Goal: Task Accomplishment & Management: Complete application form

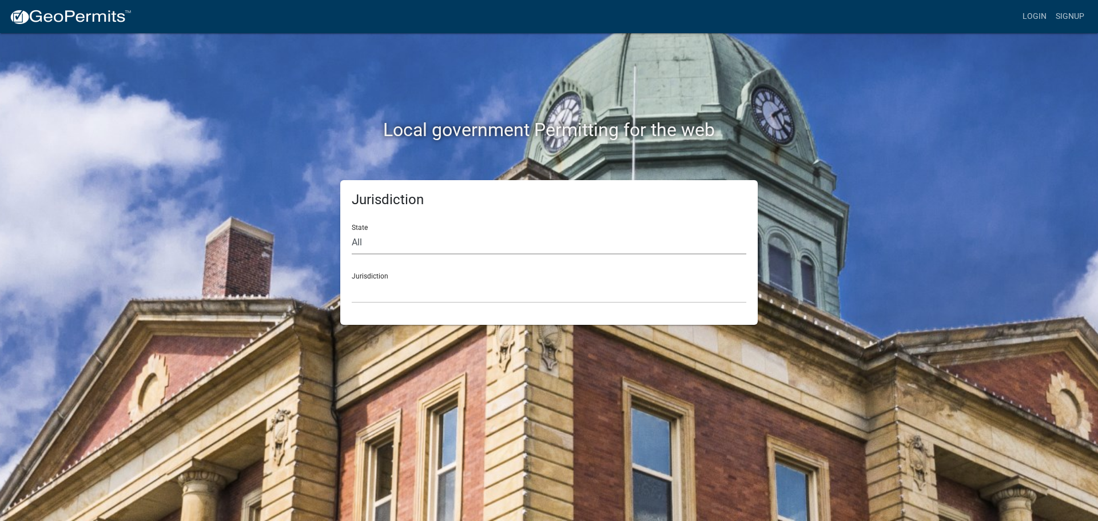
click at [388, 241] on select "All [US_STATE] [US_STATE] [US_STATE] [US_STATE] [US_STATE] [US_STATE] [US_STATE…" at bounding box center [549, 242] width 395 height 23
select select "[US_STATE]"
click at [352, 231] on select "All [US_STATE] [US_STATE] [US_STATE] [US_STATE] [US_STATE] [US_STATE] [US_STATE…" at bounding box center [549, 242] width 395 height 23
click at [387, 292] on select "[GEOGRAPHIC_DATA], [US_STATE][PERSON_NAME][GEOGRAPHIC_DATA], [US_STATE][PERSON_…" at bounding box center [549, 291] width 395 height 23
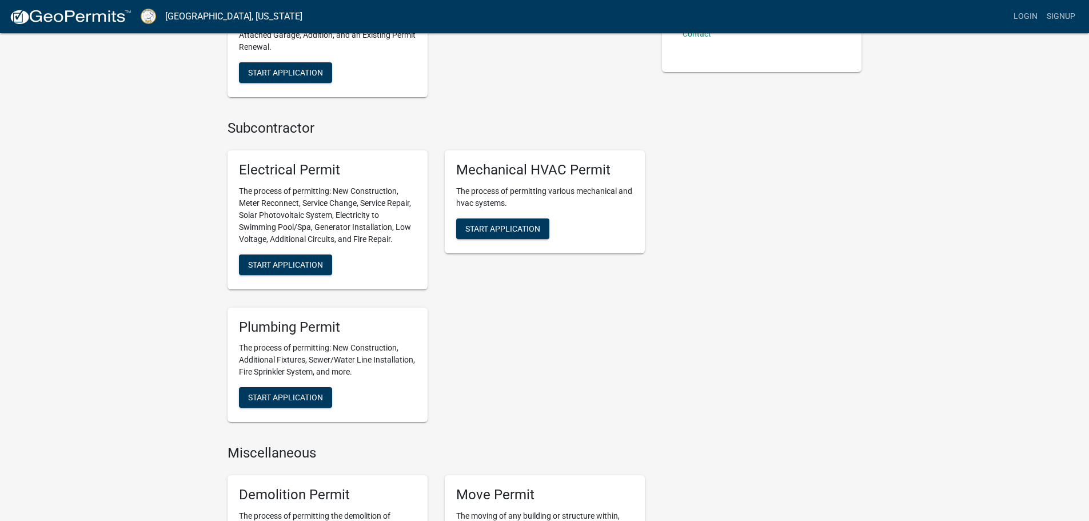
scroll to position [457, 0]
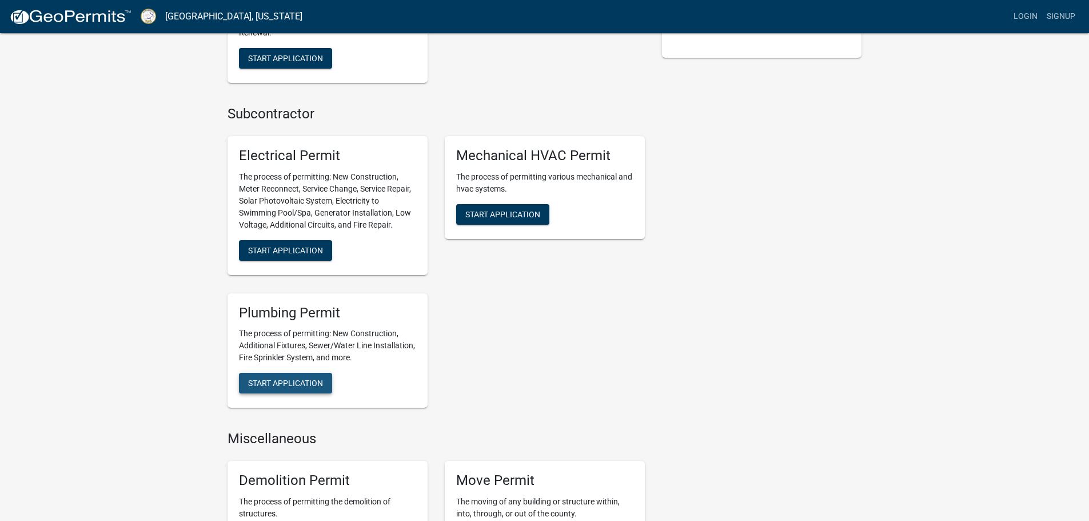
click at [304, 383] on span "Start Application" at bounding box center [285, 383] width 75 height 9
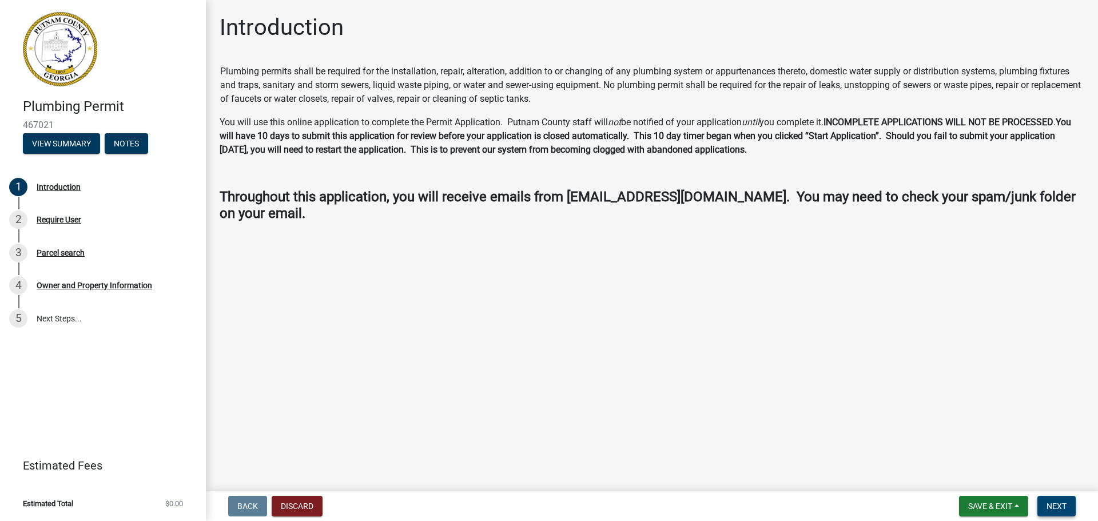
click at [1053, 507] on span "Next" at bounding box center [1056, 505] width 20 height 9
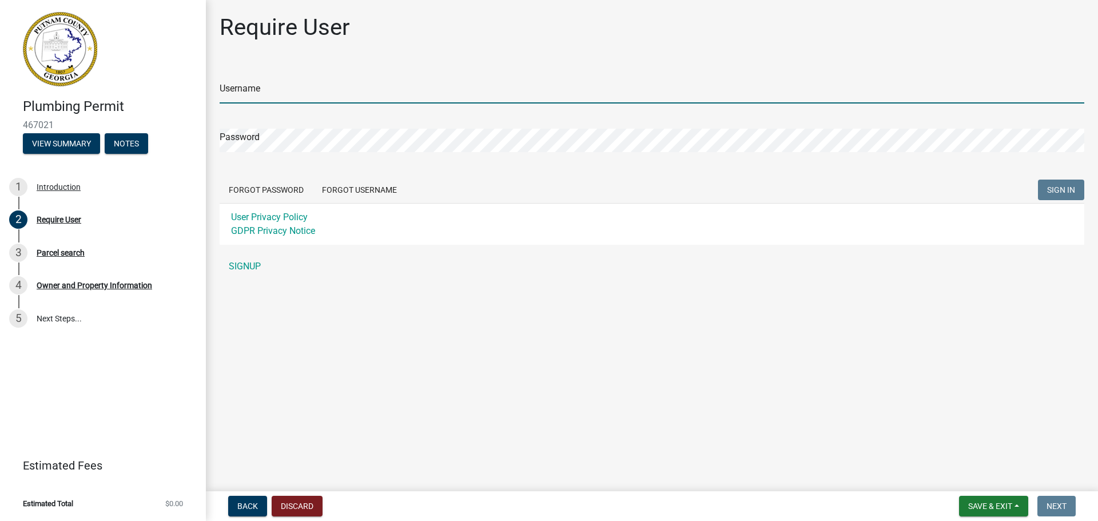
click at [300, 91] on input "Username" at bounding box center [652, 91] width 865 height 23
type input "jtyre"
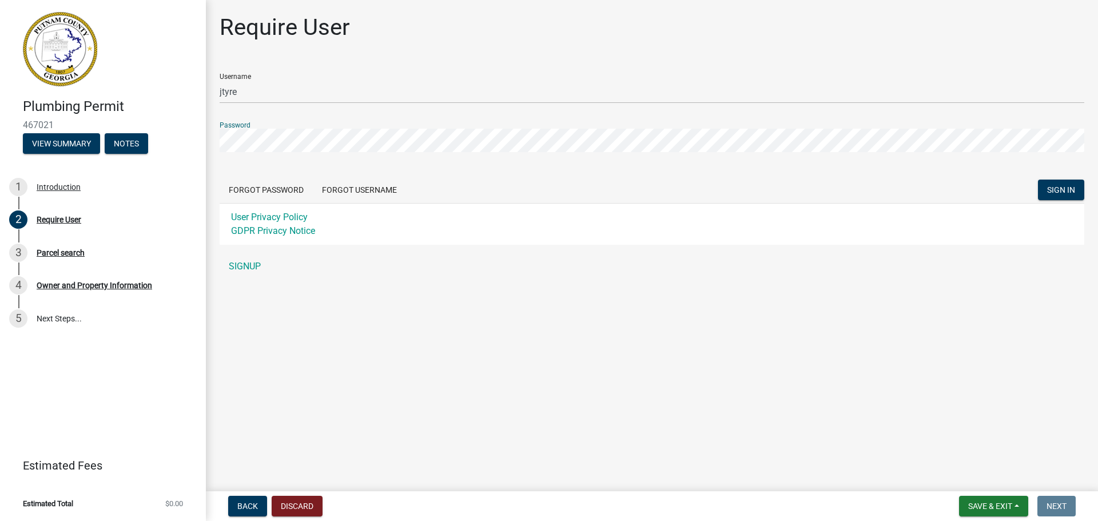
click at [1038, 180] on button "SIGN IN" at bounding box center [1061, 190] width 46 height 21
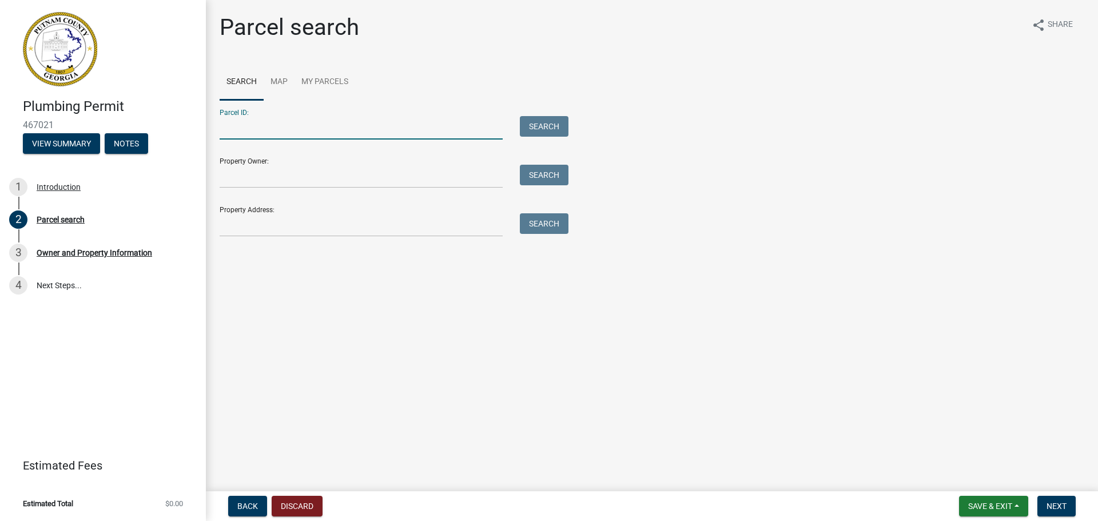
click at [288, 129] on input "Parcel ID:" at bounding box center [361, 127] width 283 height 23
type input "049 007001"
click at [534, 129] on button "Search" at bounding box center [544, 126] width 49 height 21
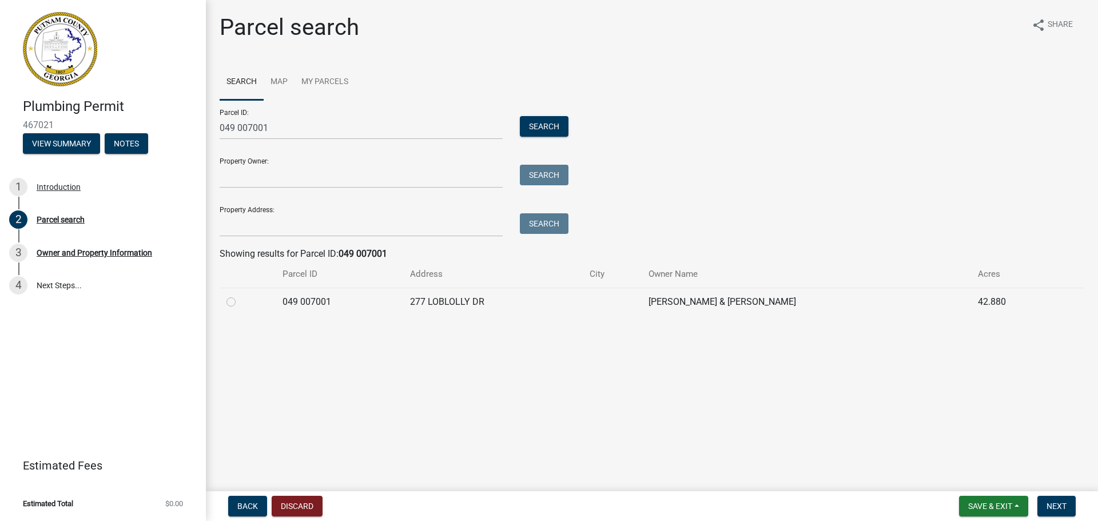
click at [240, 295] on label at bounding box center [240, 295] width 0 height 0
click at [240, 302] on 007001 "radio" at bounding box center [243, 298] width 7 height 7
radio 007001 "true"
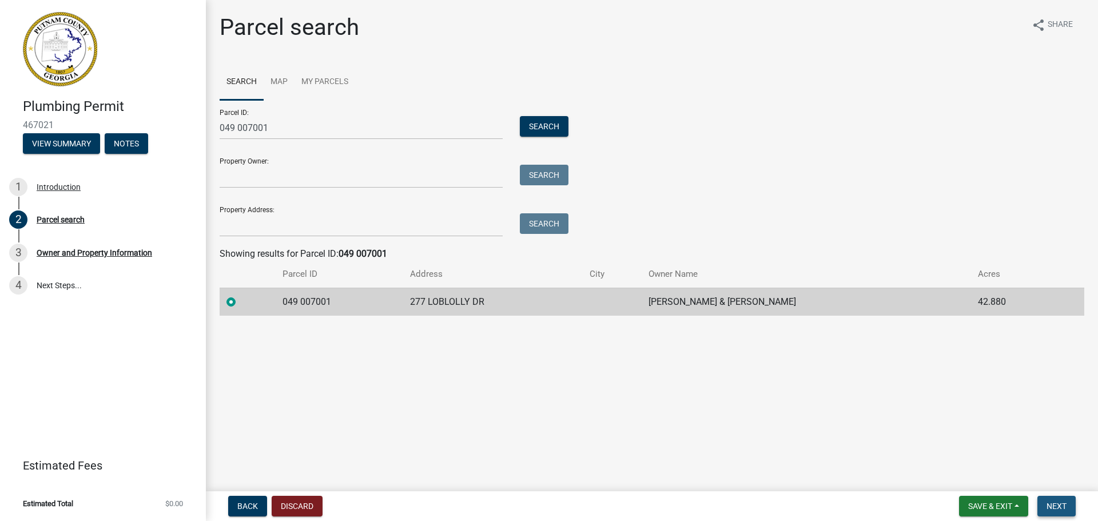
click at [1056, 507] on span "Next" at bounding box center [1056, 505] width 20 height 9
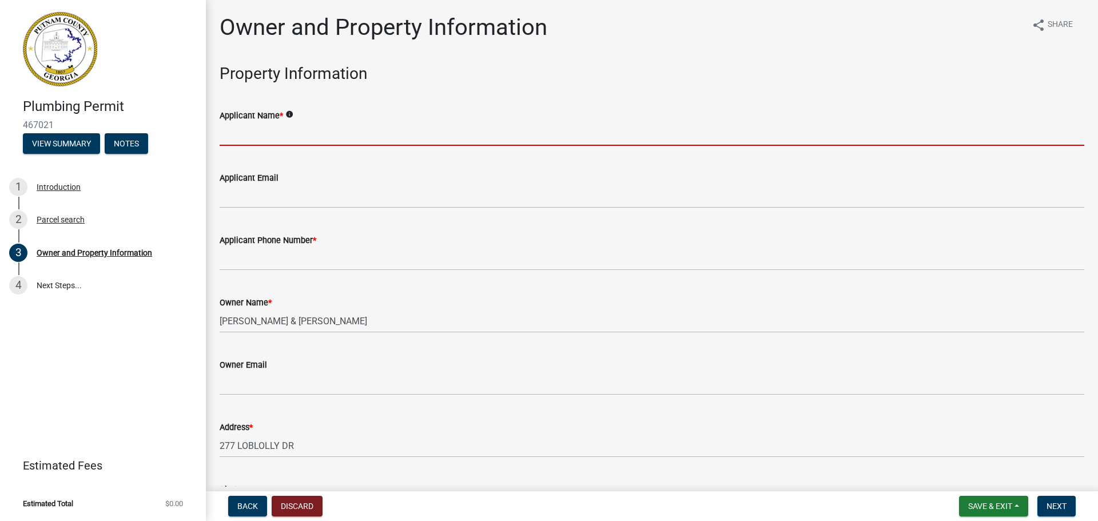
click at [302, 134] on input "Applicant Name *" at bounding box center [652, 133] width 865 height 23
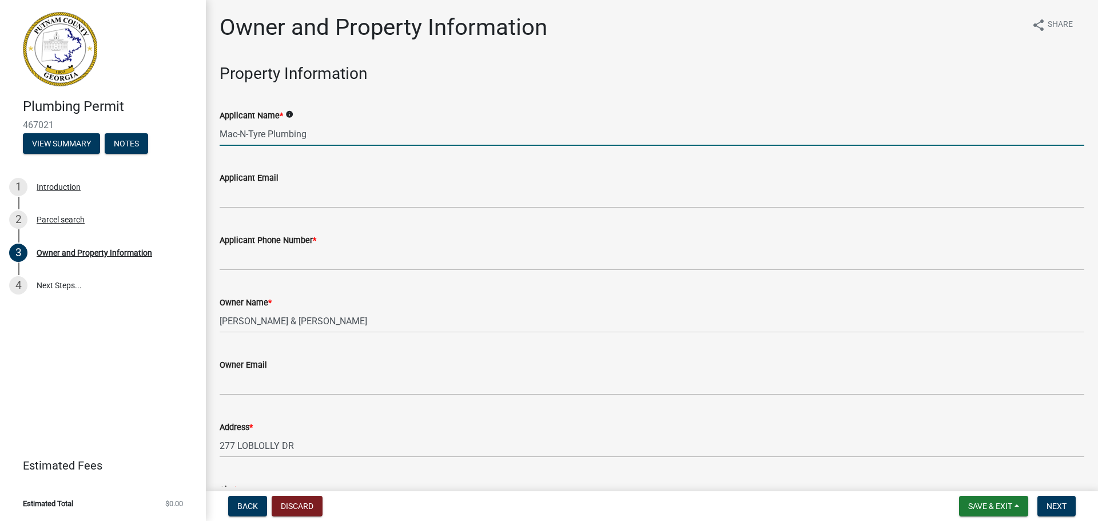
type input "Mac-N-Tyre Plumbing"
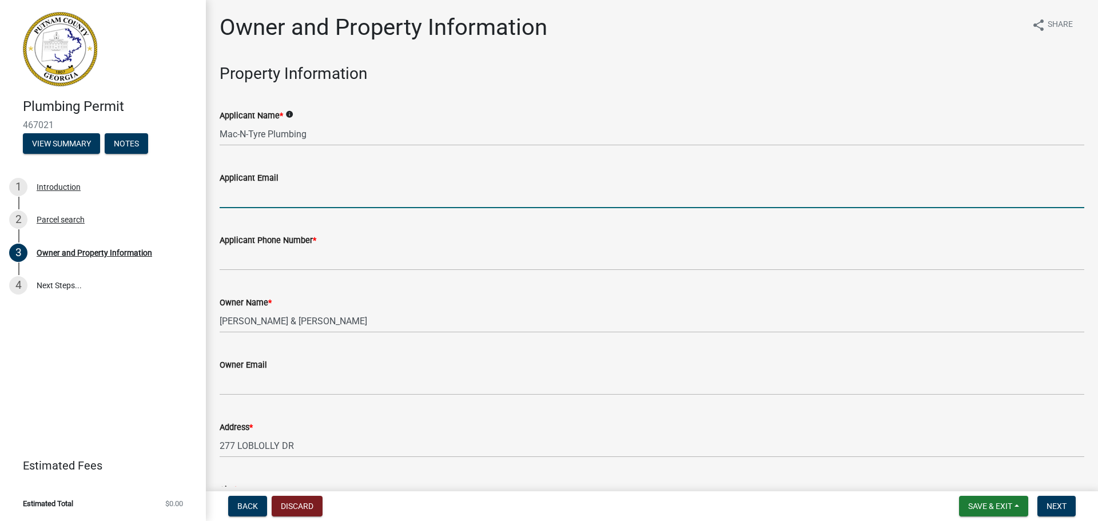
drag, startPoint x: 323, startPoint y: 188, endPoint x: 323, endPoint y: 196, distance: 8.0
click at [323, 188] on input "Applicant Email" at bounding box center [652, 196] width 865 height 23
type input "[EMAIL_ADDRESS][DOMAIN_NAME]"
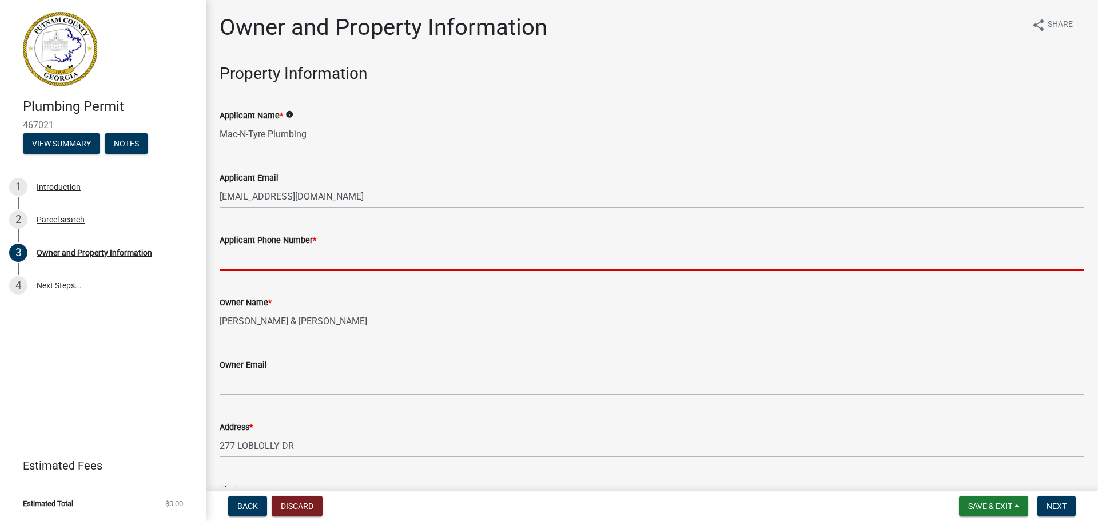
click at [302, 260] on input "Applicant Phone Number *" at bounding box center [652, 258] width 865 height 23
type input "[PHONE_NUMBER]"
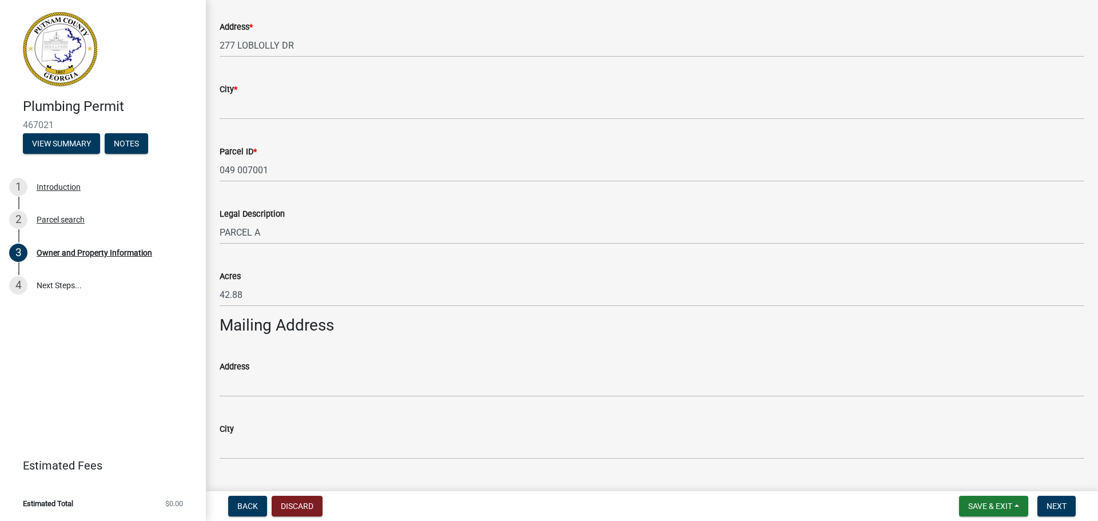
scroll to position [343, 0]
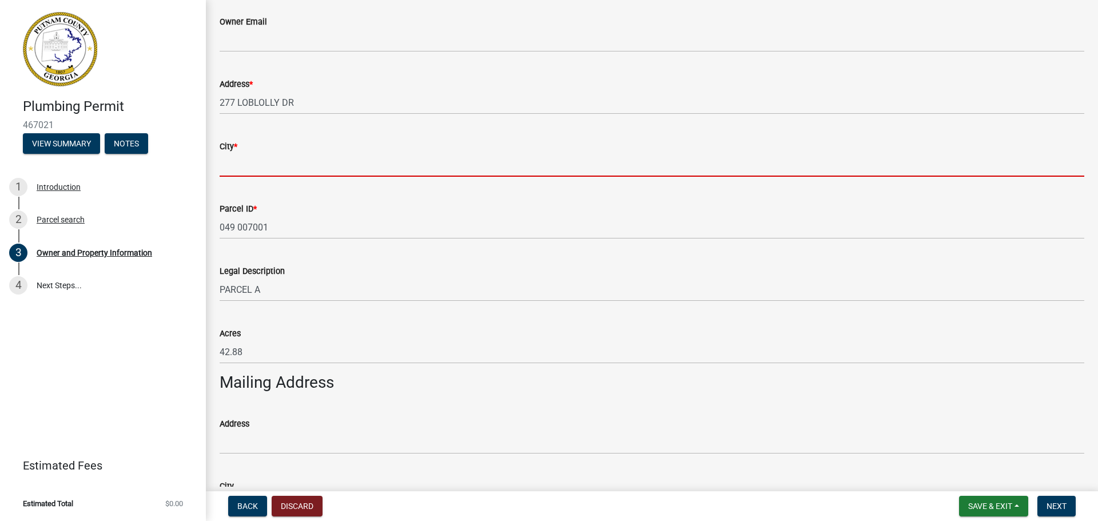
click at [268, 162] on input "City *" at bounding box center [652, 164] width 865 height 23
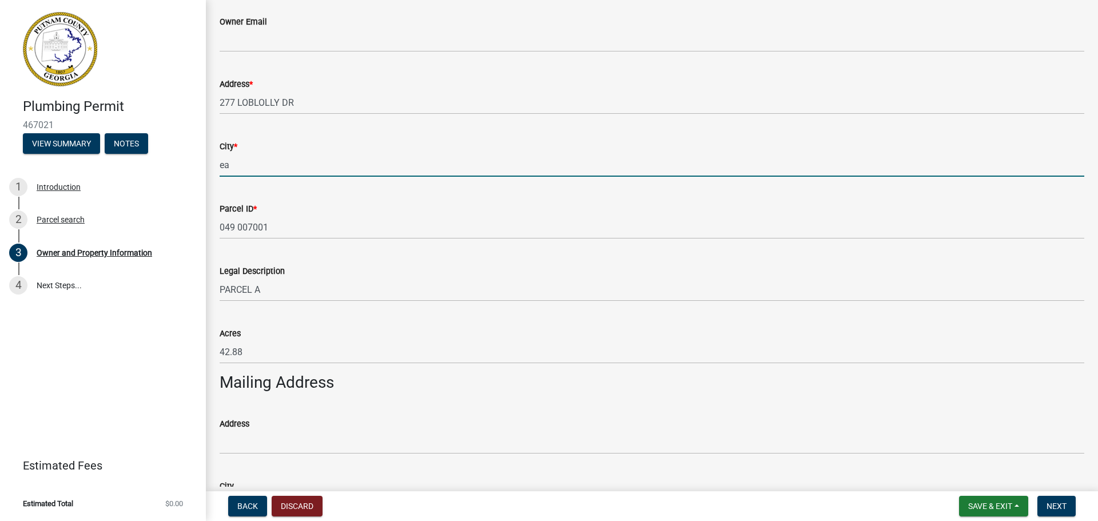
type input "e"
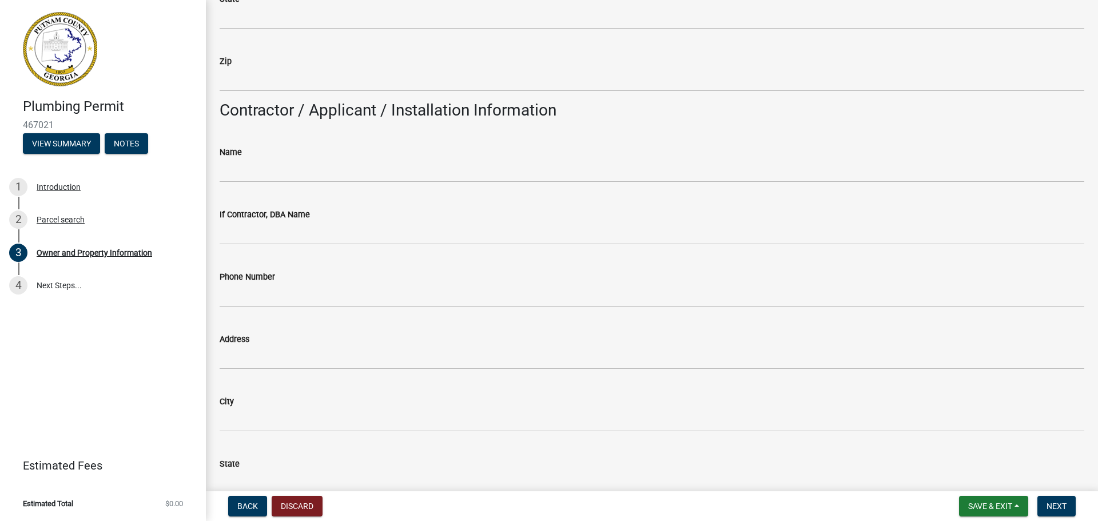
scroll to position [858, 0]
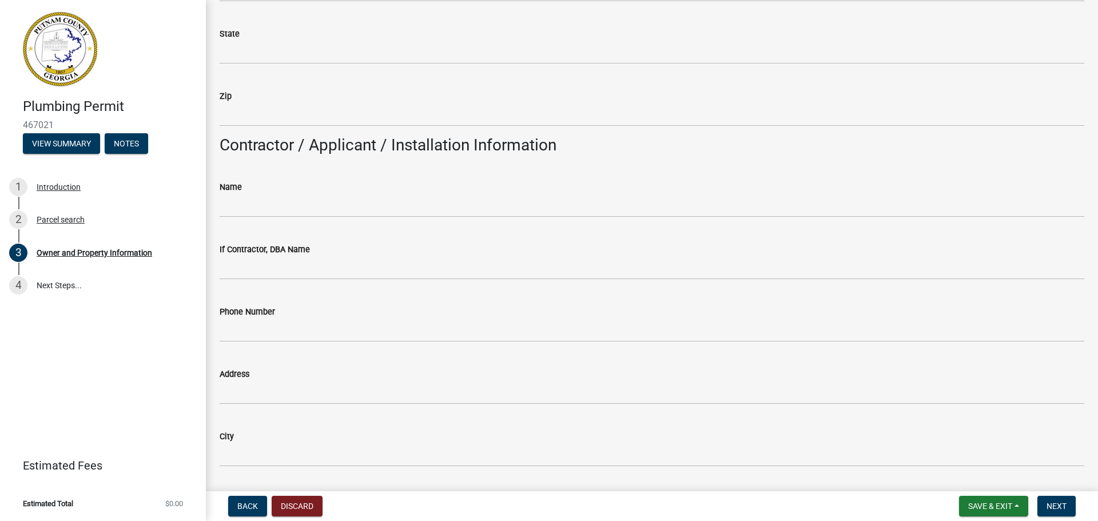
type input "Eatonton"
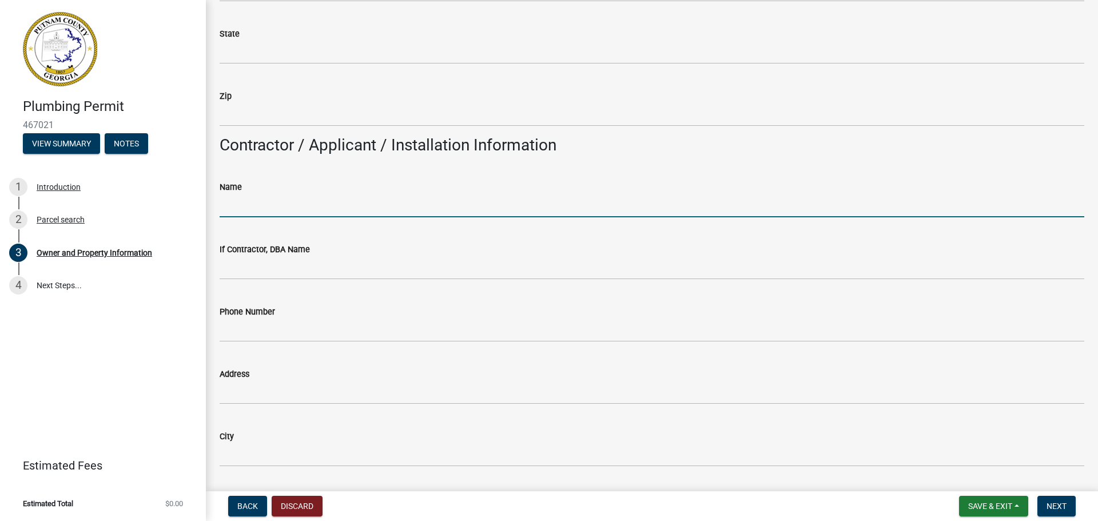
click at [284, 212] on input "Name" at bounding box center [652, 205] width 865 height 23
type input "[PERSON_NAME]"
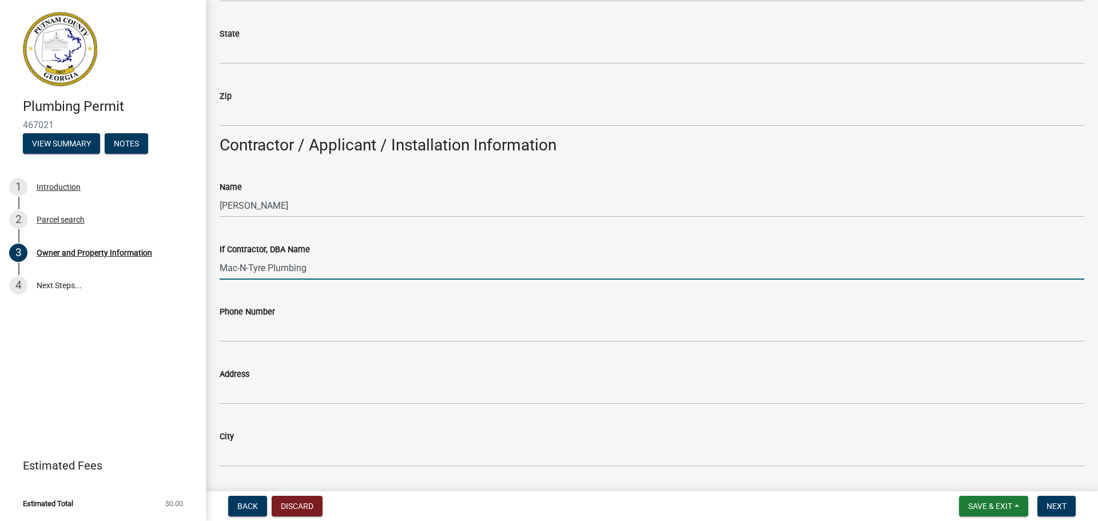
type input "Mac-N-Tyre Plumbing"
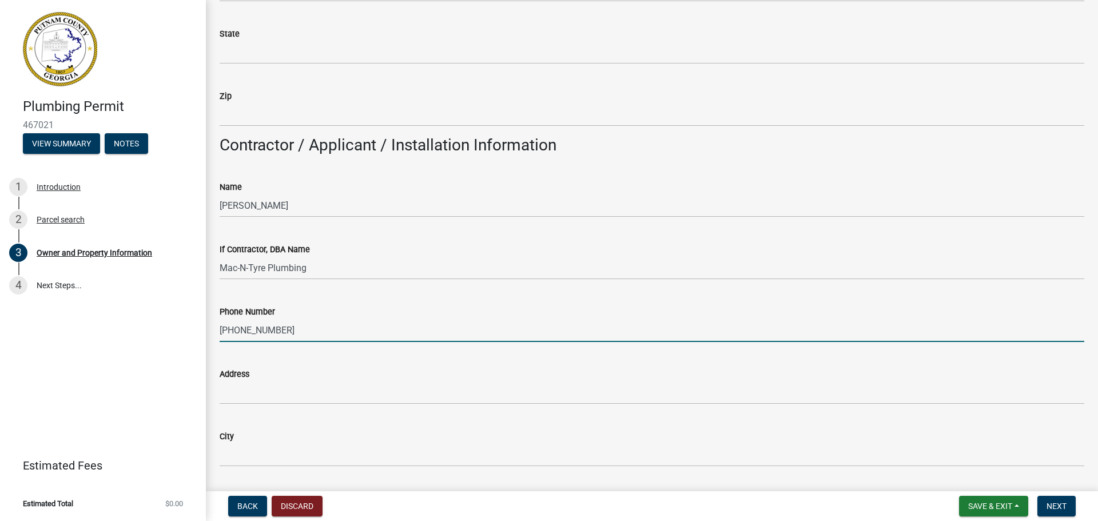
type input "[PHONE_NUMBER]"
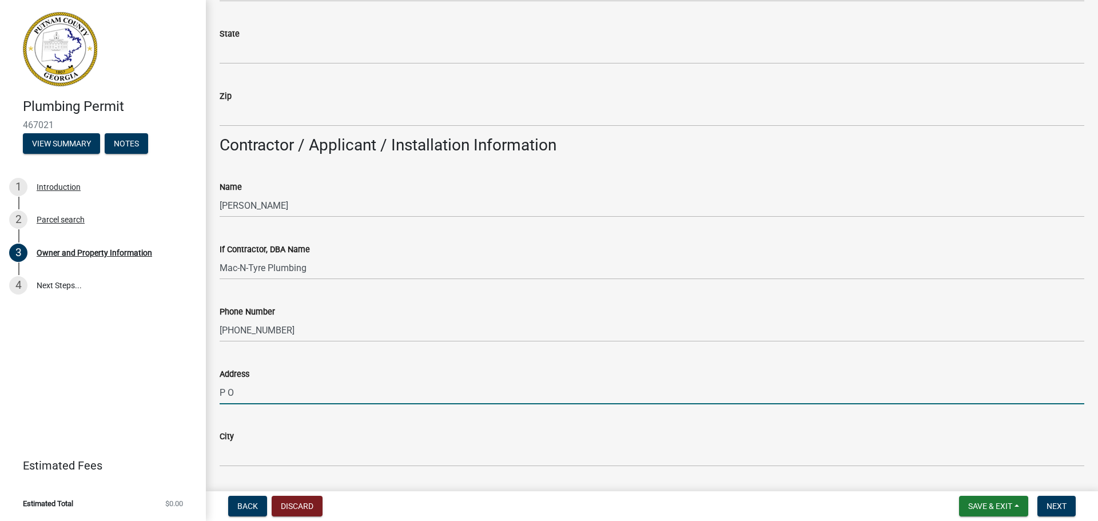
type input "P O Box 3560"
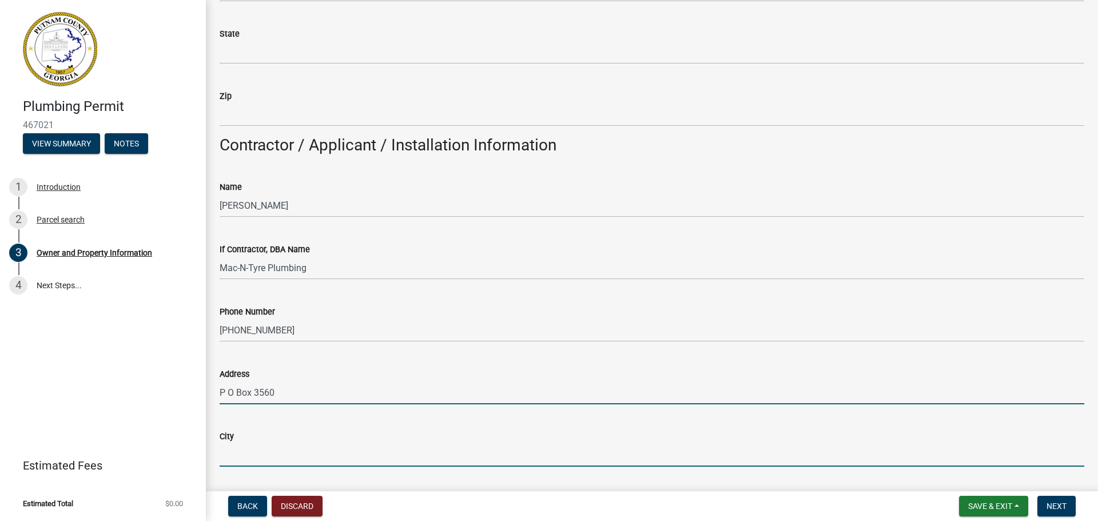
click at [289, 464] on input "City" at bounding box center [652, 454] width 865 height 23
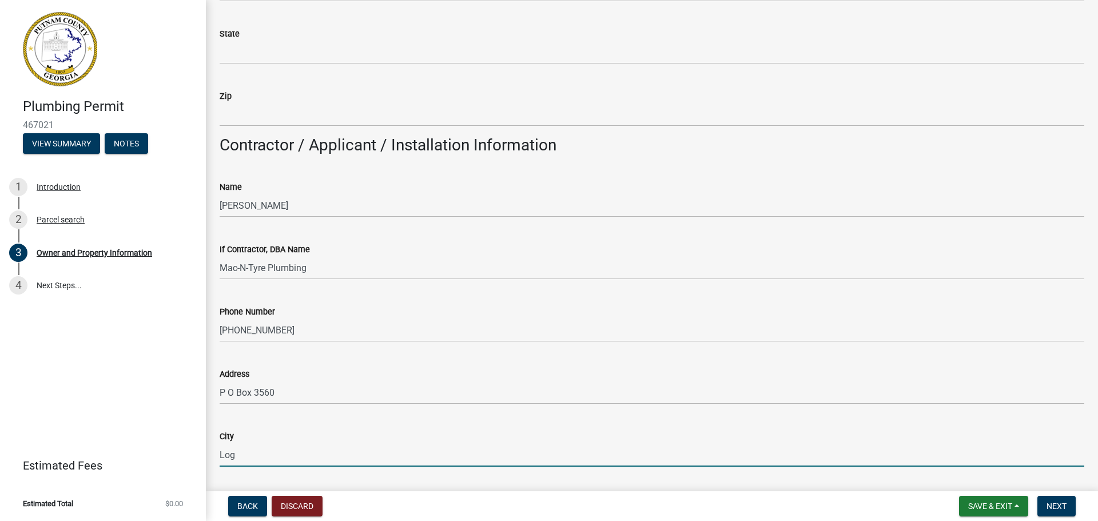
type input "[GEOGRAPHIC_DATA]"
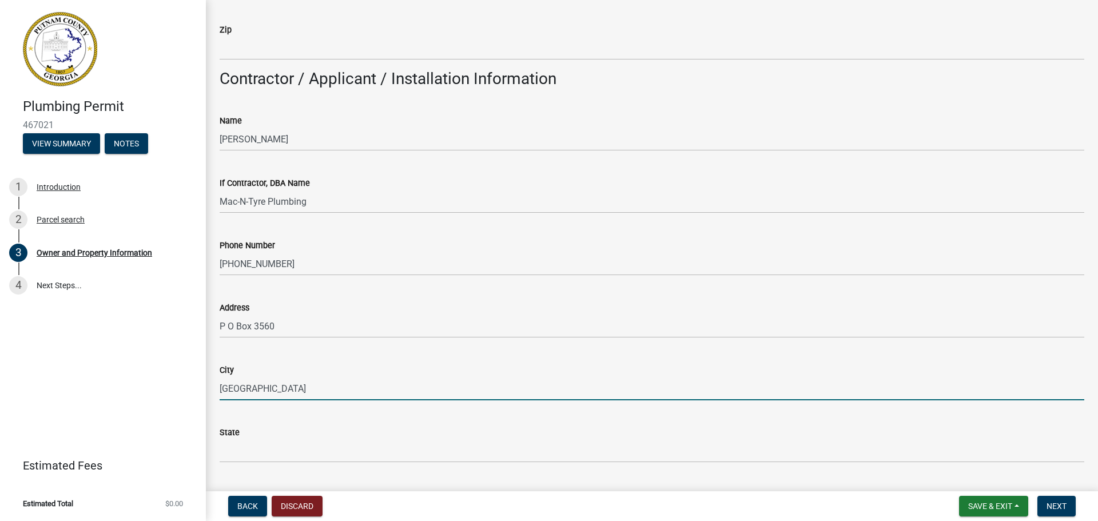
scroll to position [1029, 0]
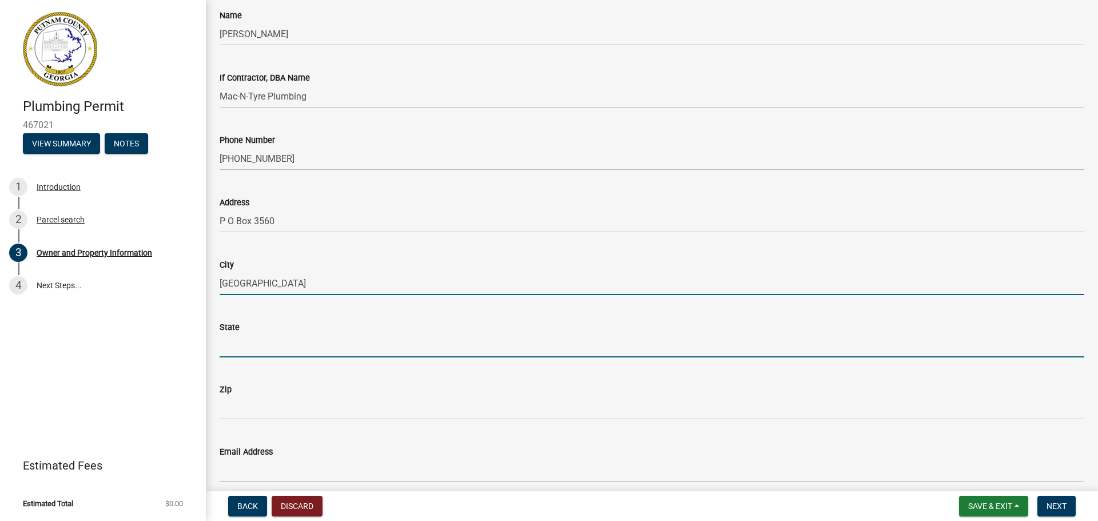
click at [267, 348] on input "State" at bounding box center [652, 345] width 865 height 23
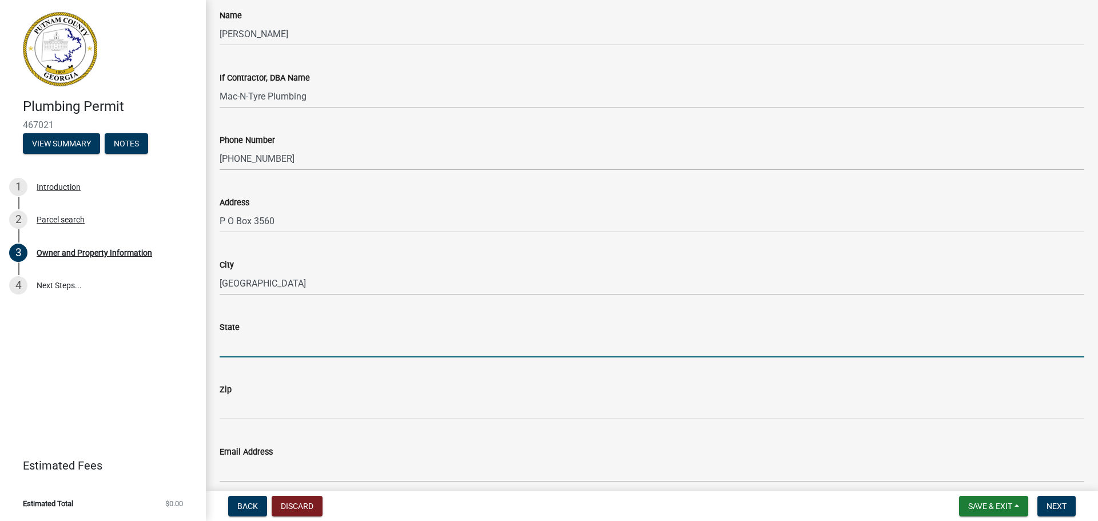
type input "[US_STATE]"
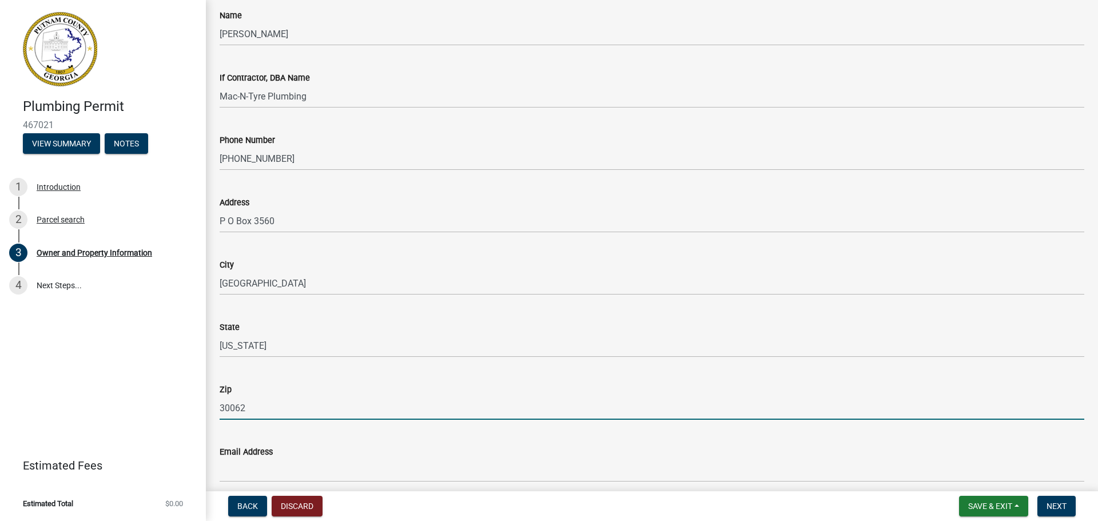
click at [260, 412] on input "30062" at bounding box center [652, 407] width 865 height 23
type input "30052"
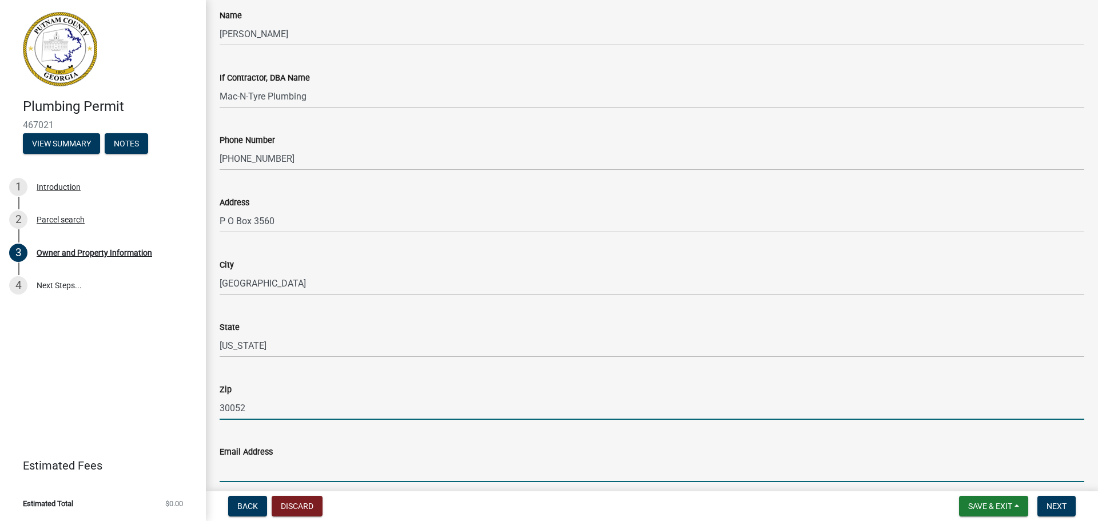
click at [274, 469] on input "Email Address" at bounding box center [652, 470] width 865 height 23
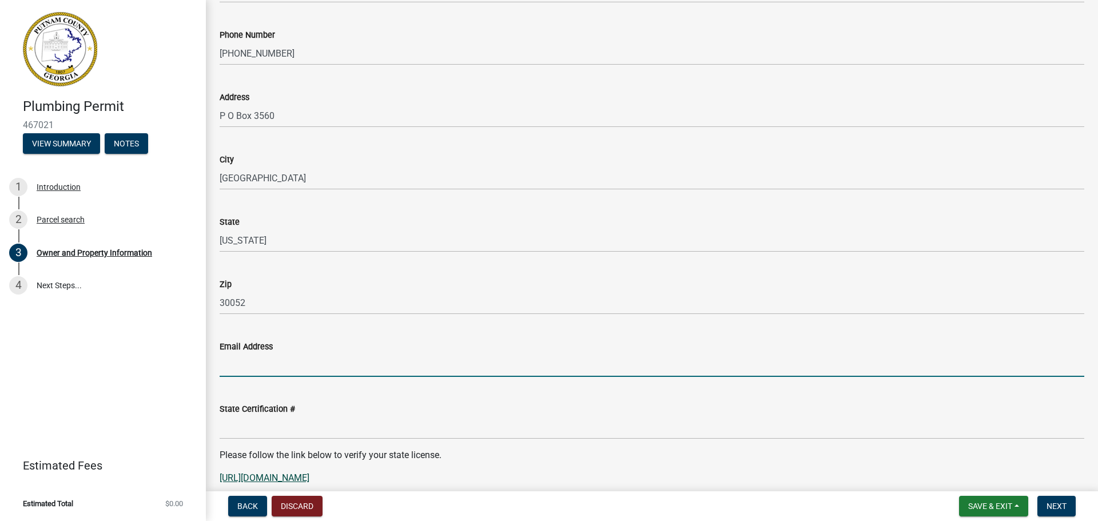
scroll to position [1144, 0]
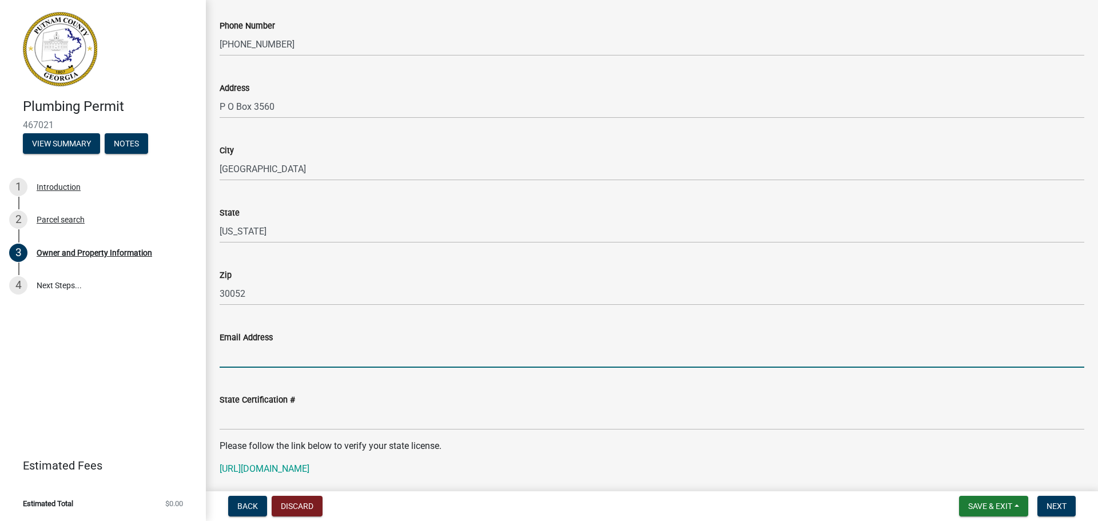
type input "[EMAIL_ADDRESS][DOMAIN_NAME]"
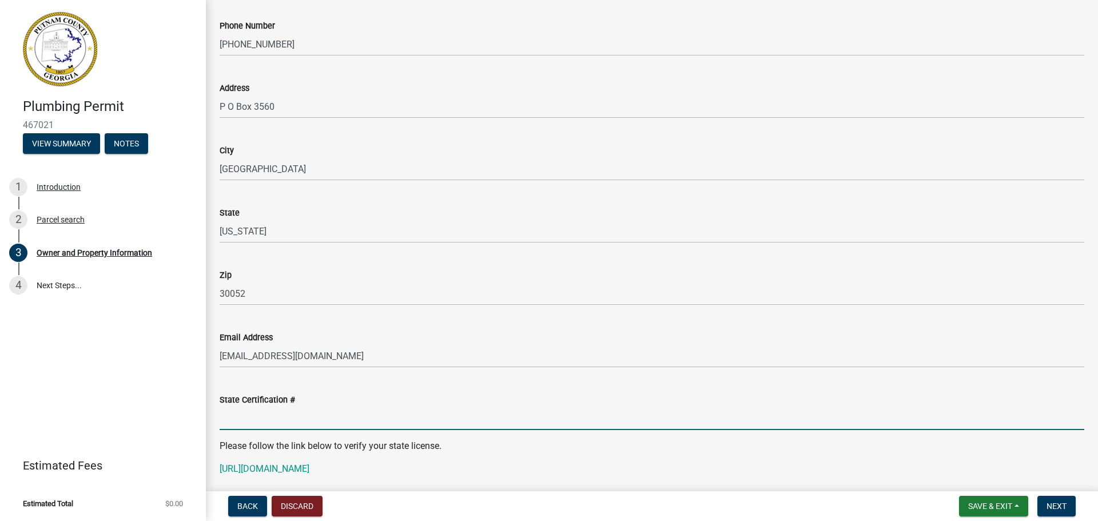
click at [265, 421] on input "State Certification #" at bounding box center [652, 418] width 865 height 23
type input "MP209023"
click at [286, 468] on link "[URL][DOMAIN_NAME]" at bounding box center [265, 468] width 90 height 11
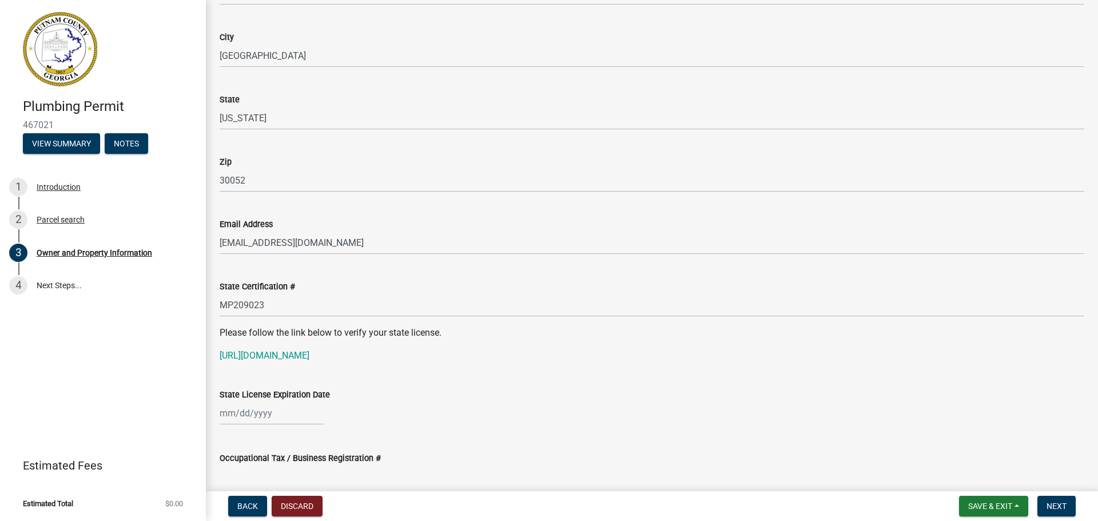
scroll to position [1258, 0]
select select "8"
select select "2025"
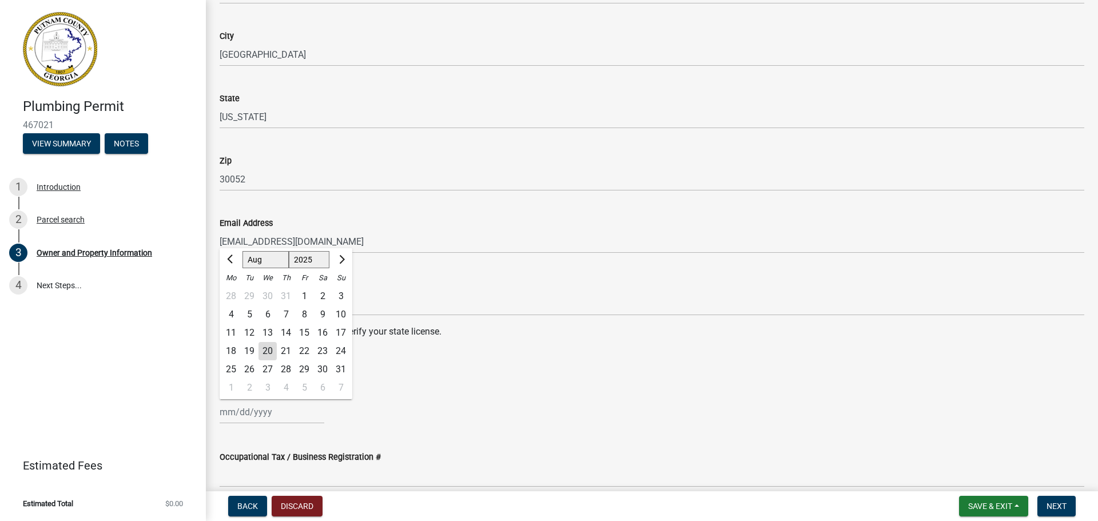
click at [235, 414] on div "[PERSON_NAME] Feb Mar Apr [PERSON_NAME][DATE] Oct Nov [DATE] 1526 1527 1528 152…" at bounding box center [272, 411] width 105 height 23
click at [337, 258] on span "Next month" at bounding box center [340, 259] width 9 height 9
click at [338, 258] on span "Next month" at bounding box center [340, 259] width 9 height 9
select select "11"
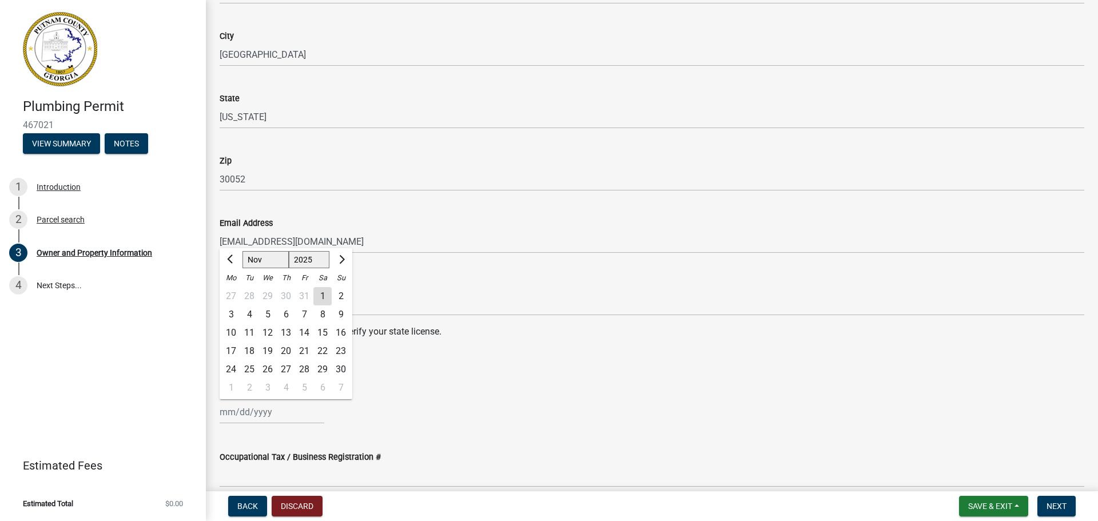
click at [341, 367] on div "30" at bounding box center [341, 369] width 18 height 18
type input "[DATE]"
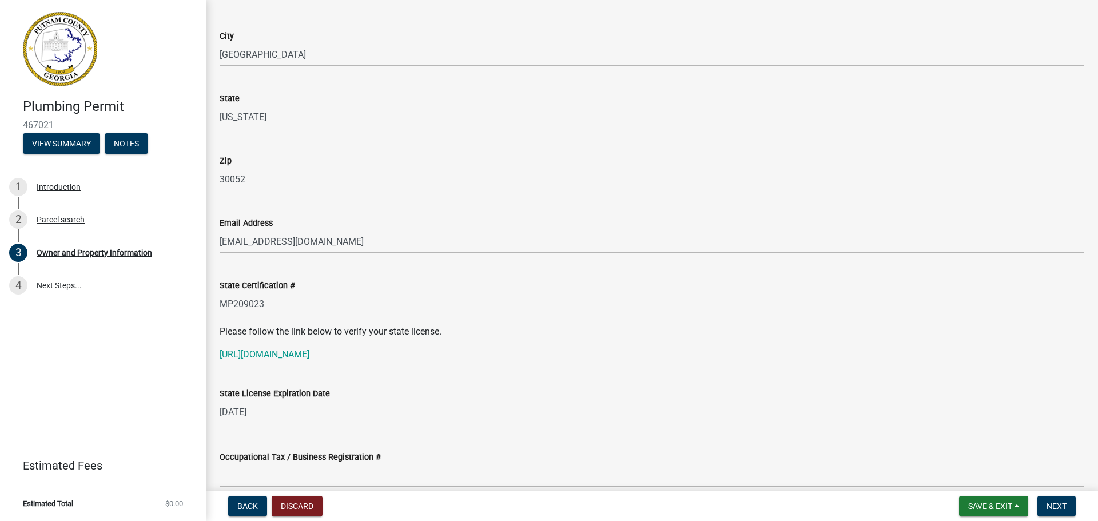
click at [274, 413] on div "[DATE]" at bounding box center [272, 411] width 105 height 23
select select "11"
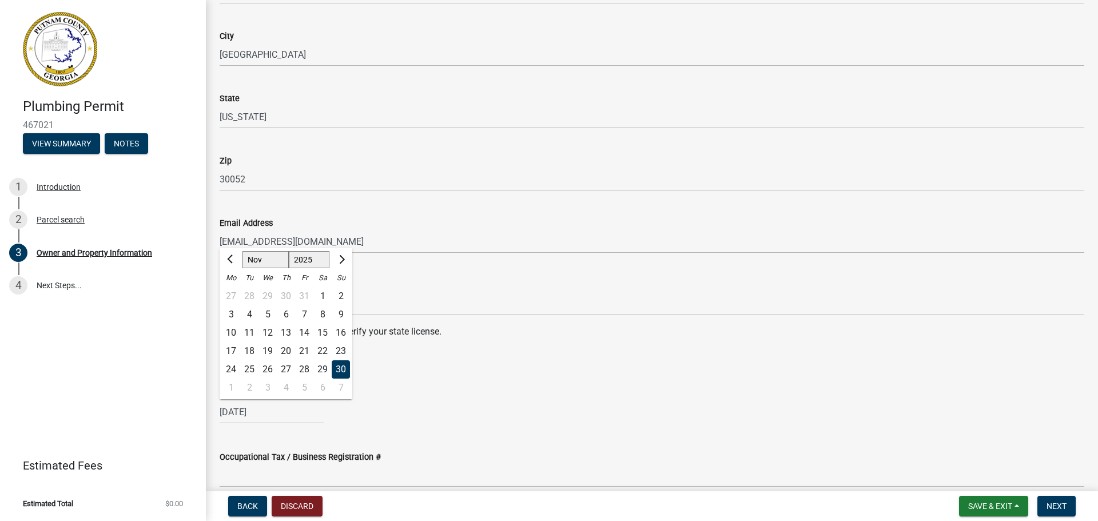
click at [316, 261] on select "1525 1526 1527 1528 1529 1530 1531 1532 1533 1534 1535 1536 1537 1538 1539 1540…" at bounding box center [309, 259] width 41 height 17
select select "2026"
click at [289, 251] on select "1525 1526 1527 1528 1529 1530 1531 1532 1533 1534 1535 1536 1537 1538 1539 1540…" at bounding box center [309, 259] width 41 height 17
click at [230, 384] on div "30" at bounding box center [231, 388] width 18 height 18
type input "[DATE]"
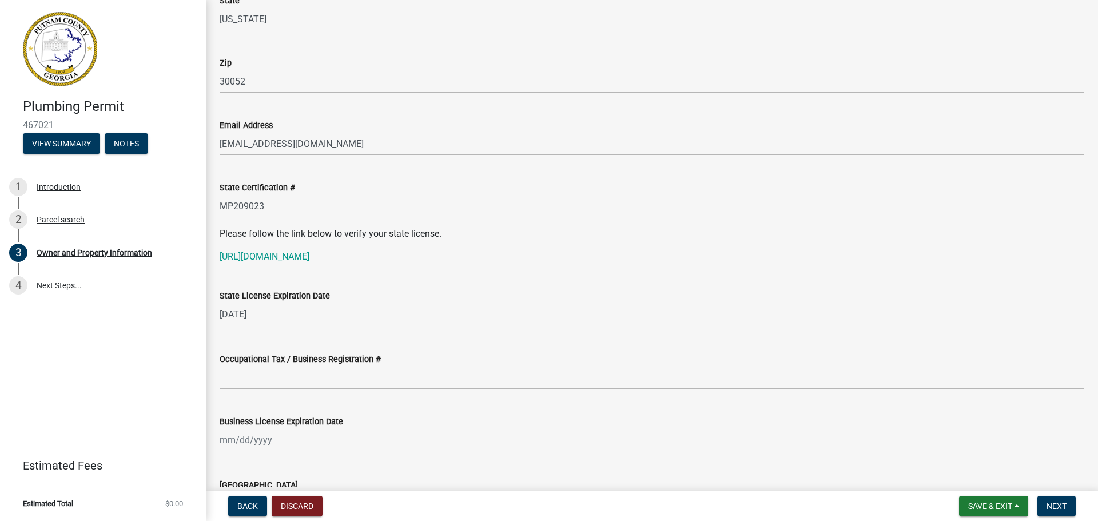
scroll to position [1372, 0]
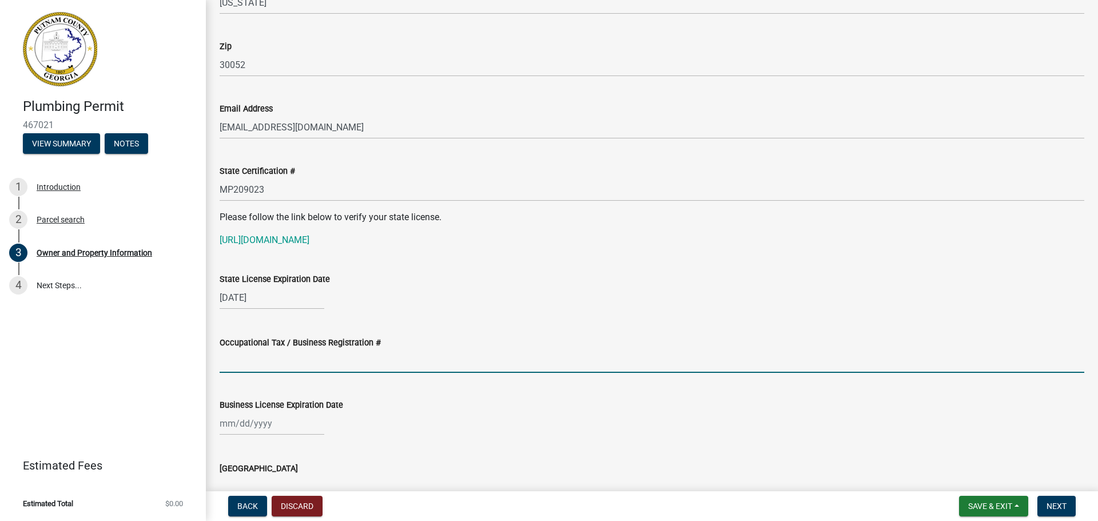
click at [272, 364] on input "Occupational Tax / Business Registration #" at bounding box center [652, 360] width 865 height 23
type input "60105"
select select "8"
select select "2025"
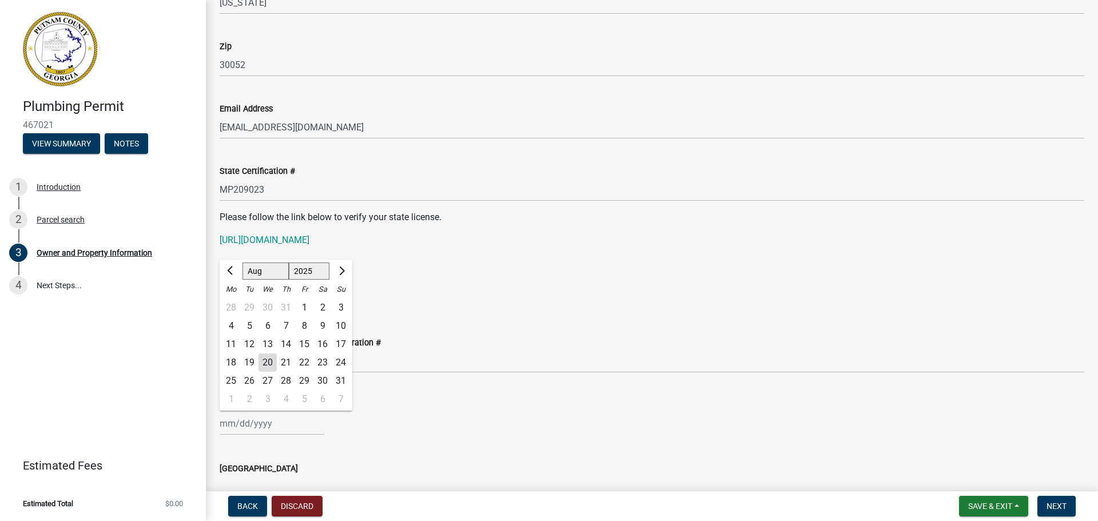
click at [225, 428] on div "[PERSON_NAME] Feb Mar Apr [PERSON_NAME][DATE] Oct Nov [DATE] 1526 1527 1528 152…" at bounding box center [272, 423] width 105 height 23
click at [346, 271] on button "Next month" at bounding box center [341, 271] width 14 height 18
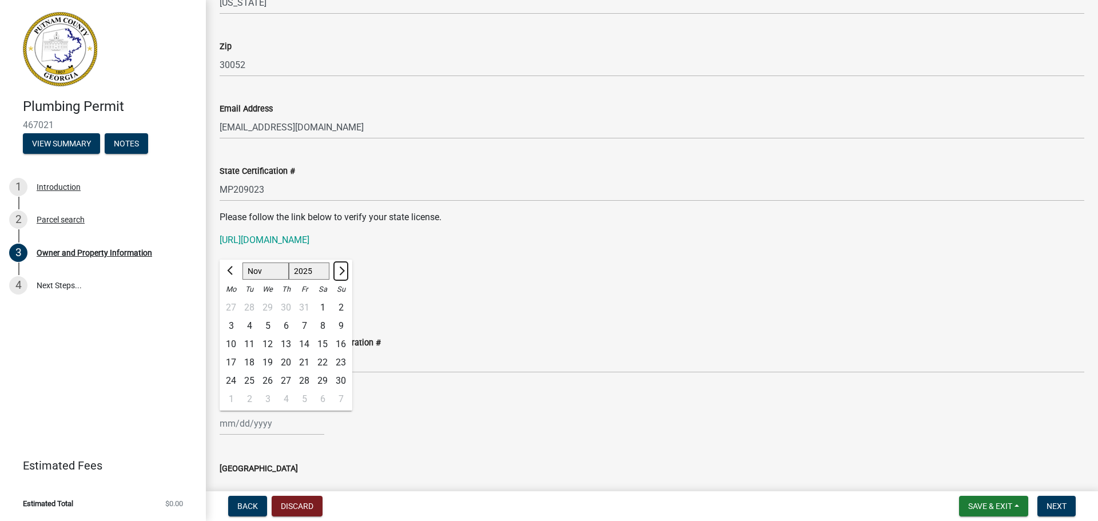
select select "12"
click at [272, 382] on div "31" at bounding box center [267, 381] width 18 height 18
type input "[DATE]"
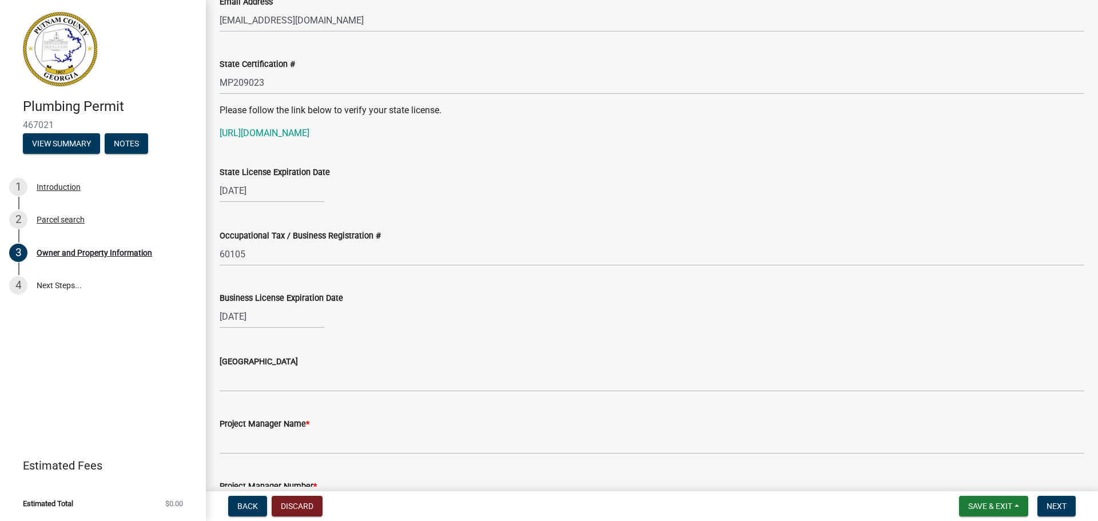
scroll to position [1487, 0]
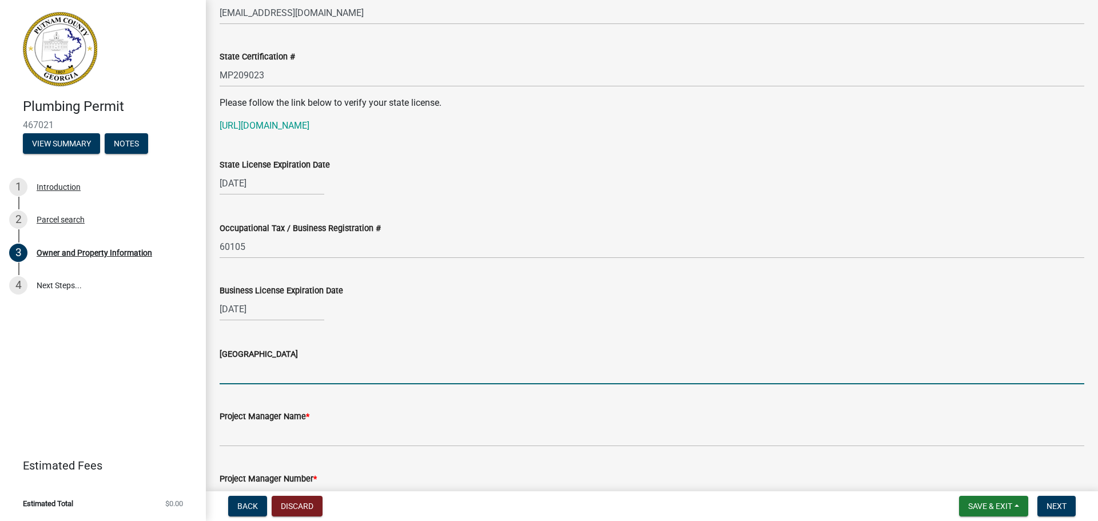
click at [244, 372] on input "[GEOGRAPHIC_DATA]" at bounding box center [652, 372] width 865 height 23
type input "[PERSON_NAME]"
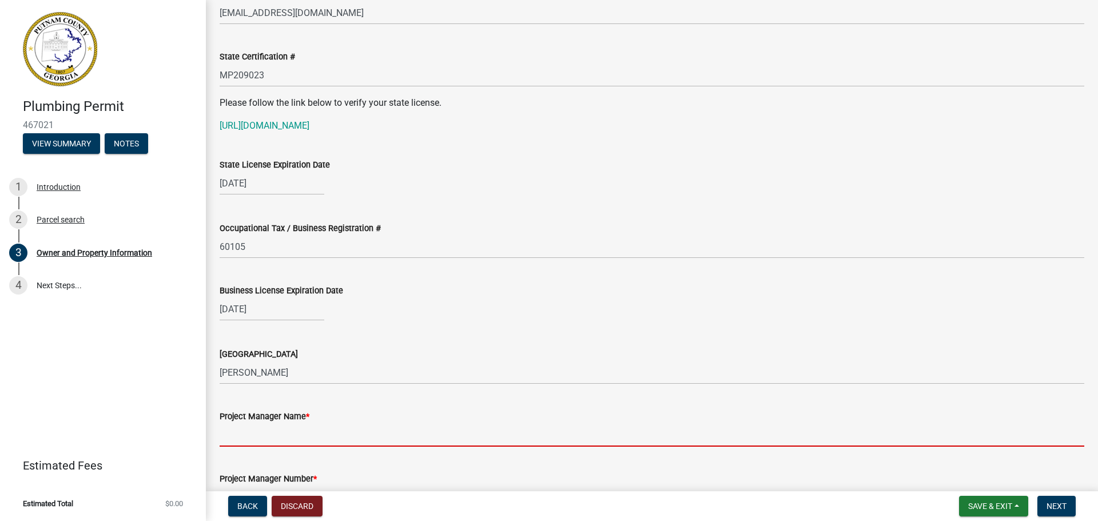
click at [346, 432] on input "Project Manager Name *" at bounding box center [652, 434] width 865 height 23
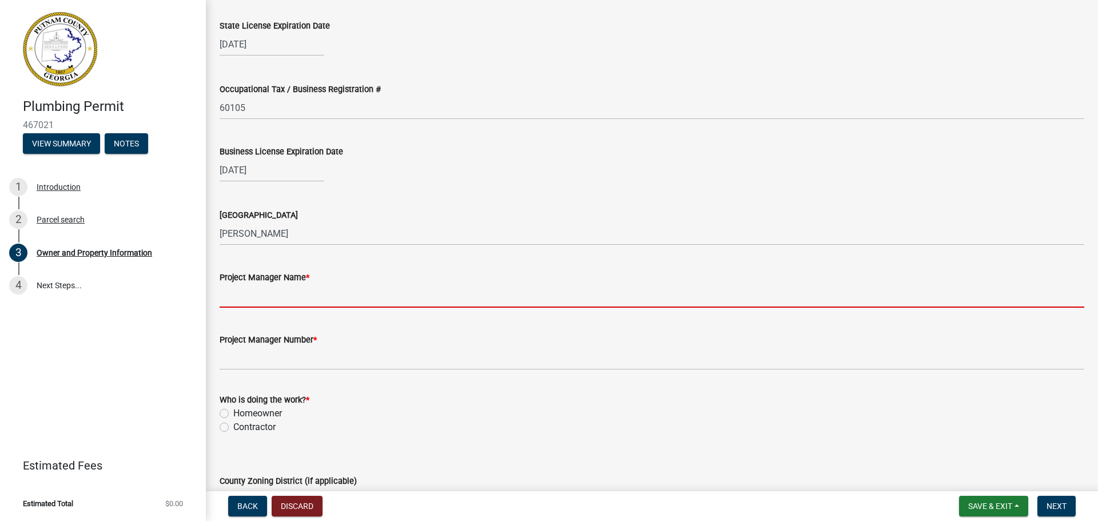
scroll to position [1658, 0]
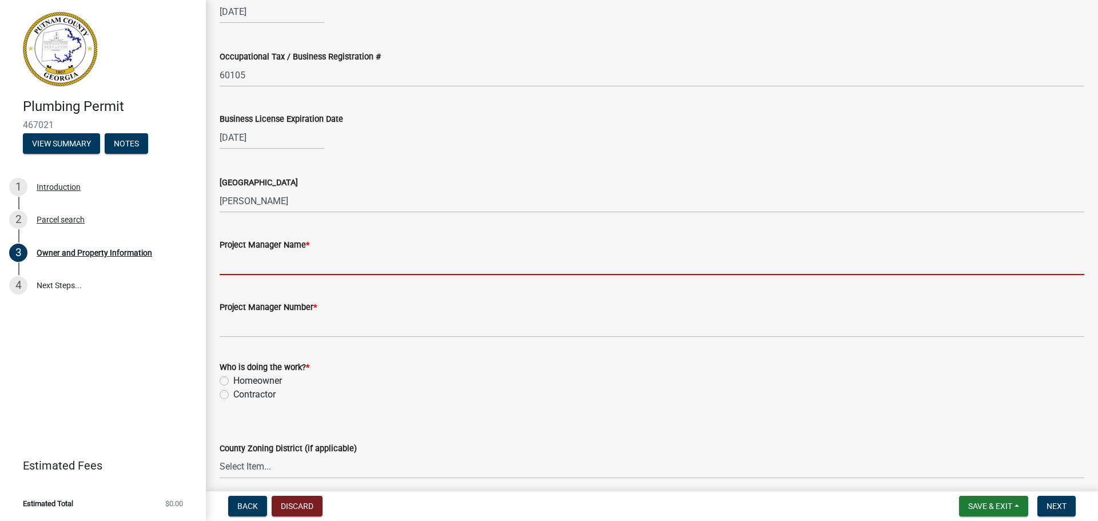
type input "S"
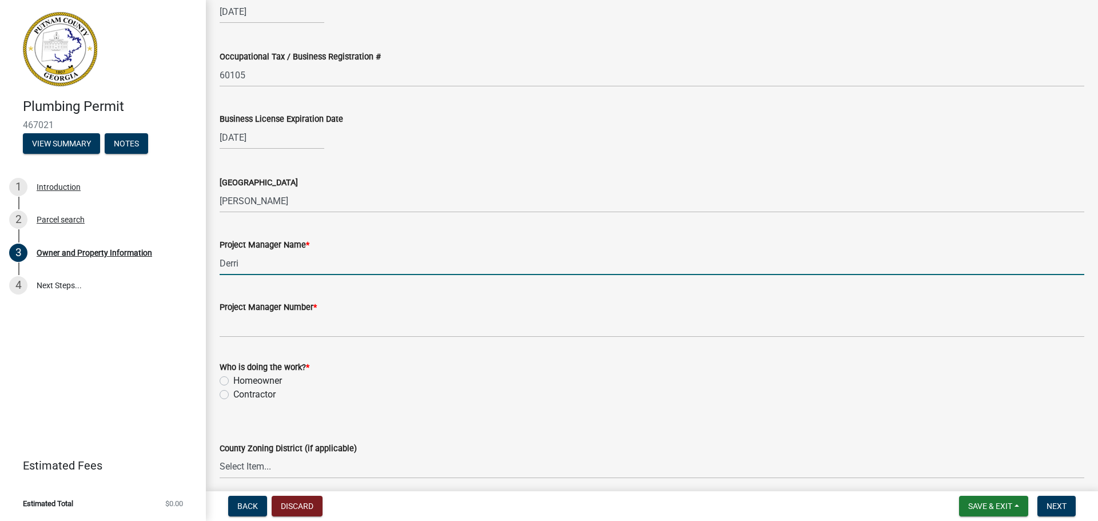
type input "[PERSON_NAME]"
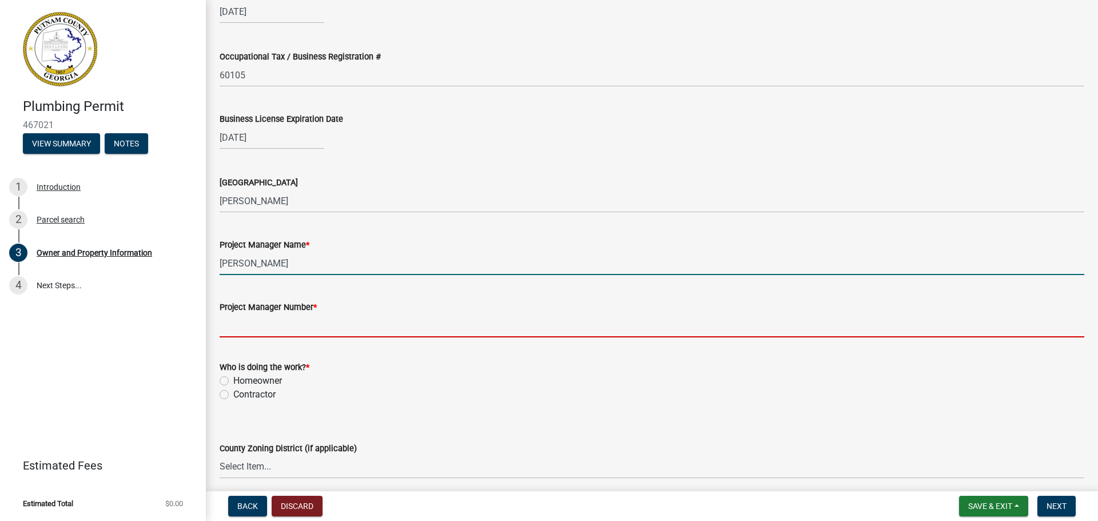
click at [284, 328] on input "Project Manager Number *" at bounding box center [652, 325] width 865 height 23
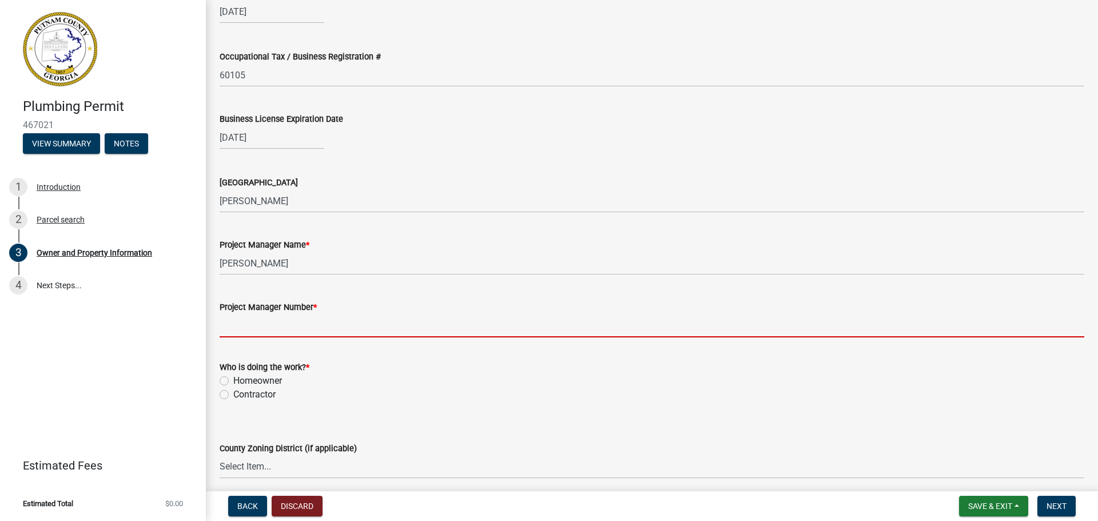
type input "[PHONE_NUMBER]"
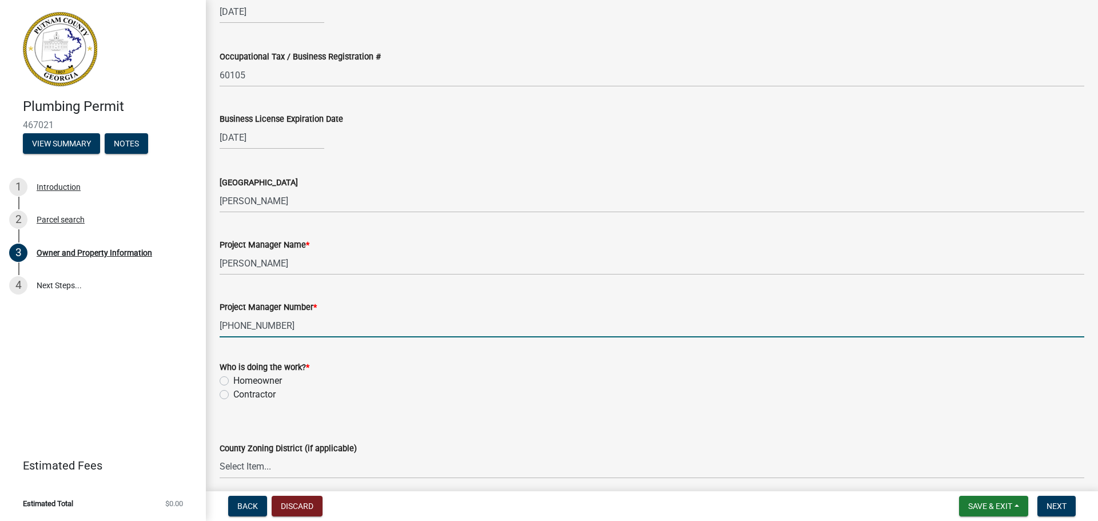
click at [233, 396] on label "Contractor" at bounding box center [254, 395] width 42 height 14
click at [233, 395] on input "Contractor" at bounding box center [236, 391] width 7 height 7
radio input "true"
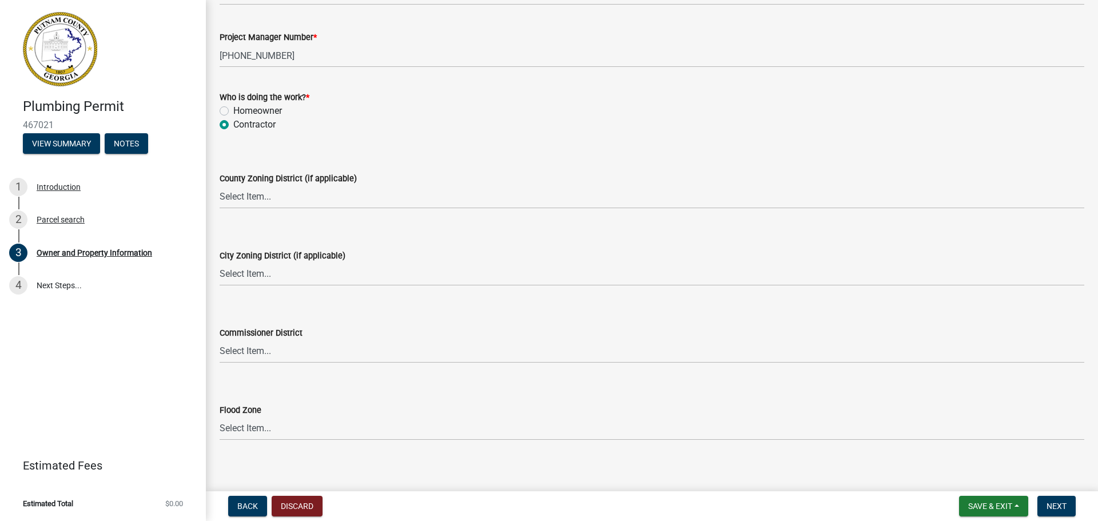
scroll to position [1937, 0]
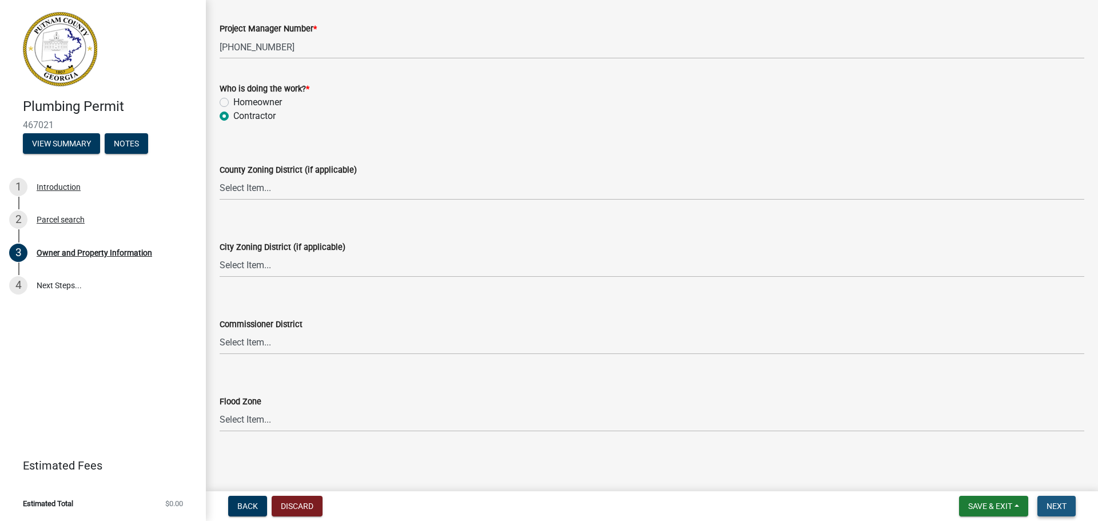
click at [1056, 507] on span "Next" at bounding box center [1056, 505] width 20 height 9
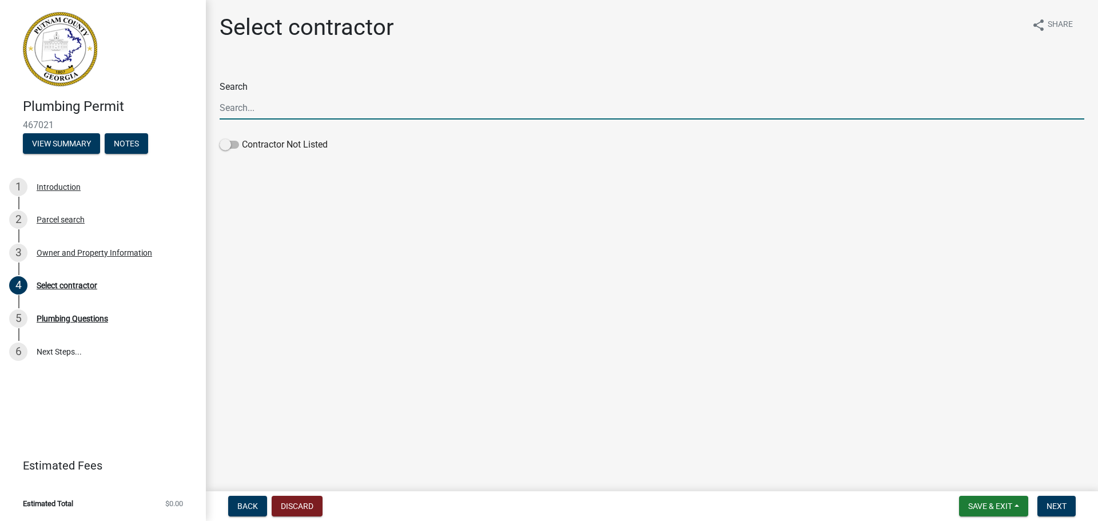
click at [254, 105] on input "Search" at bounding box center [652, 107] width 865 height 23
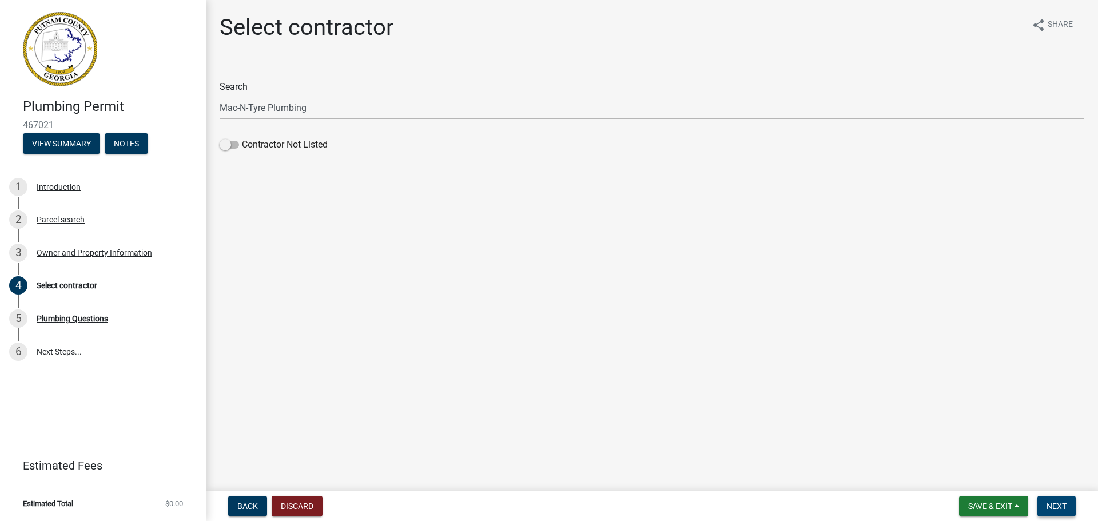
click at [1061, 504] on span "Next" at bounding box center [1056, 505] width 20 height 9
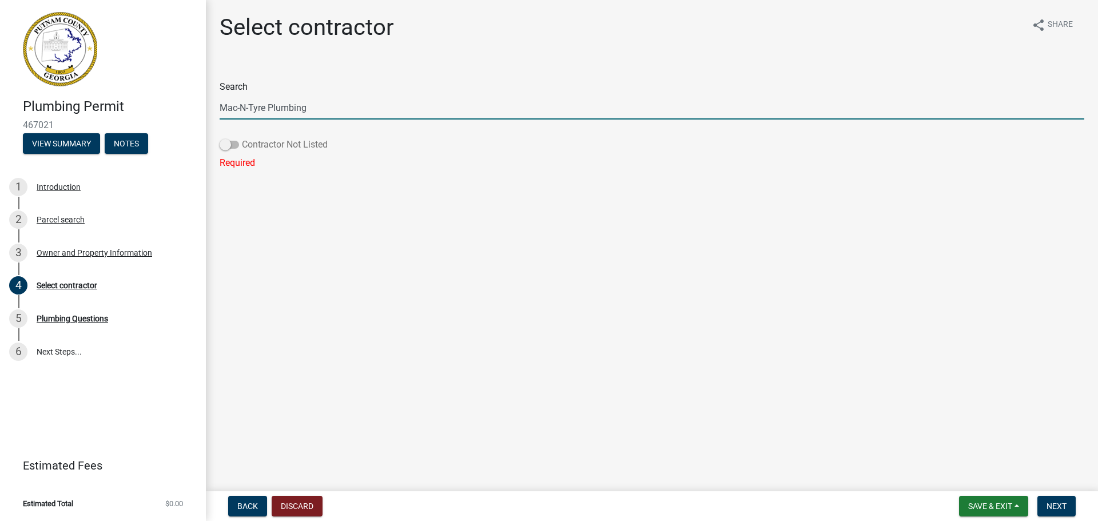
click at [228, 142] on span at bounding box center [229, 145] width 19 height 8
click at [242, 138] on input "Contractor Not Listed" at bounding box center [242, 138] width 0 height 0
click at [239, 144] on label "Contractor Not Listed" at bounding box center [274, 145] width 108 height 14
click at [242, 138] on input "Contractor Not Listed" at bounding box center [242, 138] width 0 height 0
drag, startPoint x: 325, startPoint y: 109, endPoint x: 153, endPoint y: 96, distance: 172.0
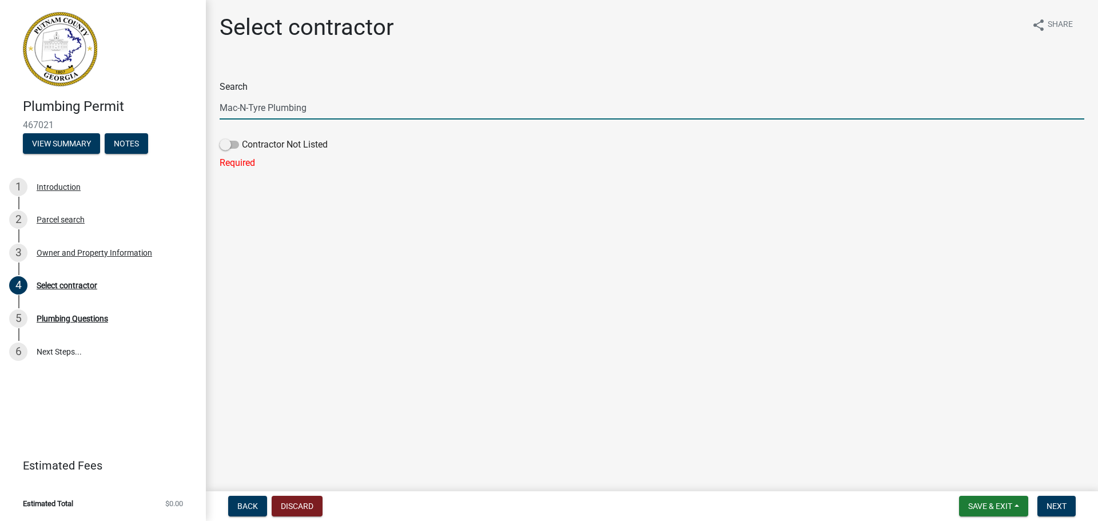
click at [153, 96] on div "Plumbing Permit 467021 View Summary Notes 1 Introduction 2 Parcel search 3 Owne…" at bounding box center [549, 260] width 1098 height 521
click at [265, 116] on input "[PERSON_NAME]" at bounding box center [652, 107] width 865 height 23
type input "j"
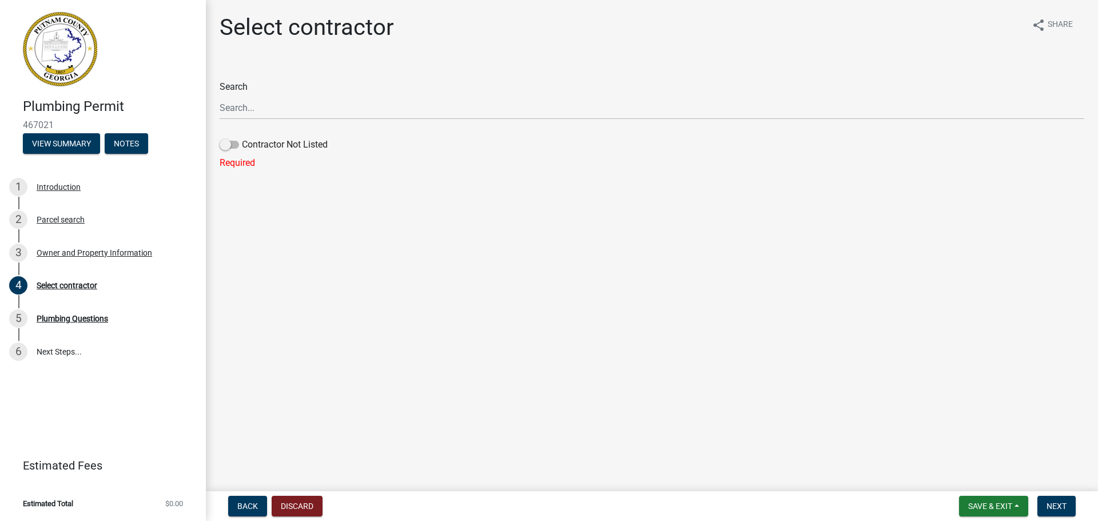
click at [218, 152] on div "Search Contractor Not Listed Required" at bounding box center [652, 117] width 882 height 106
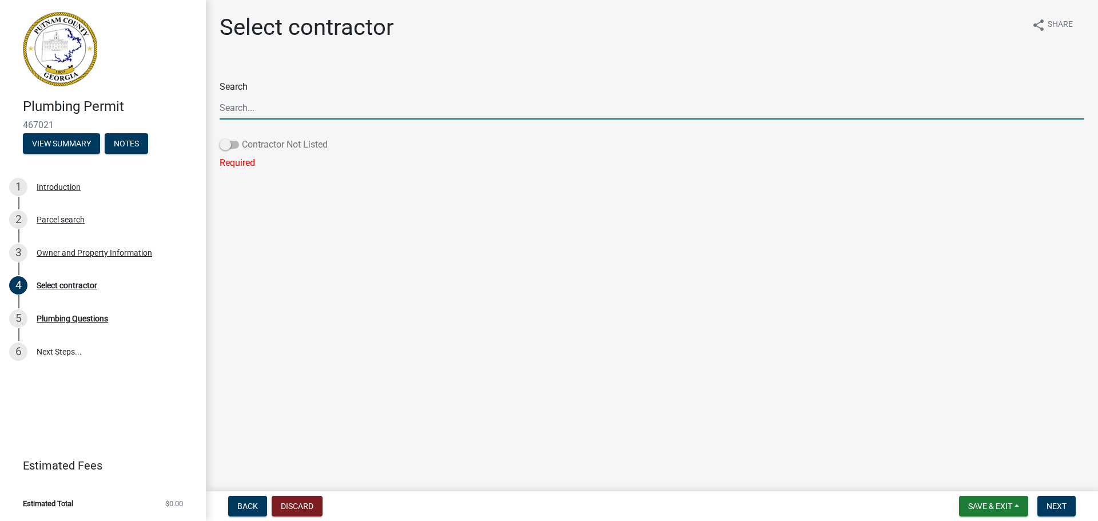
click at [228, 145] on span at bounding box center [229, 145] width 19 height 8
click at [242, 138] on input "Contractor Not Listed" at bounding box center [242, 138] width 0 height 0
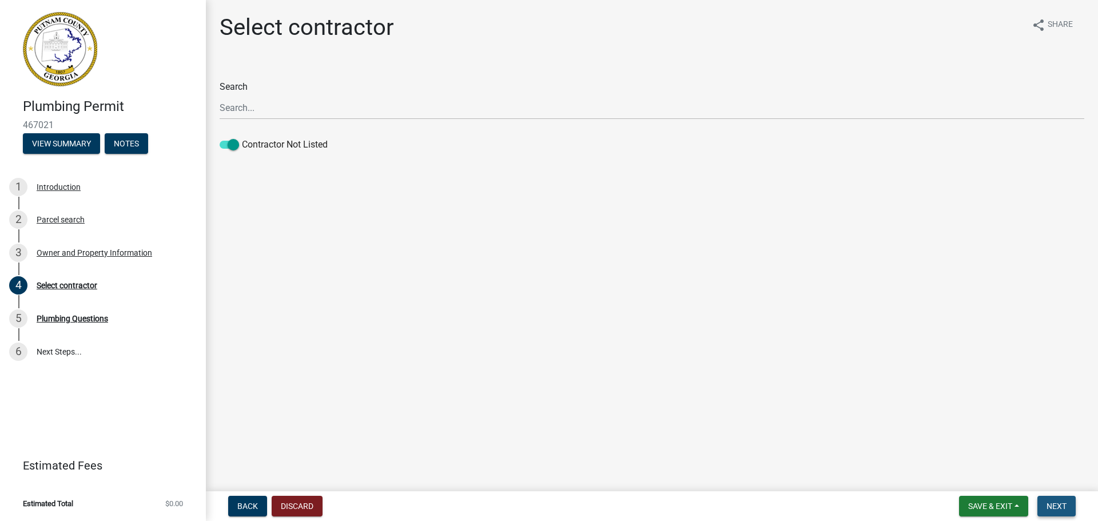
click at [1060, 508] on span "Next" at bounding box center [1056, 505] width 20 height 9
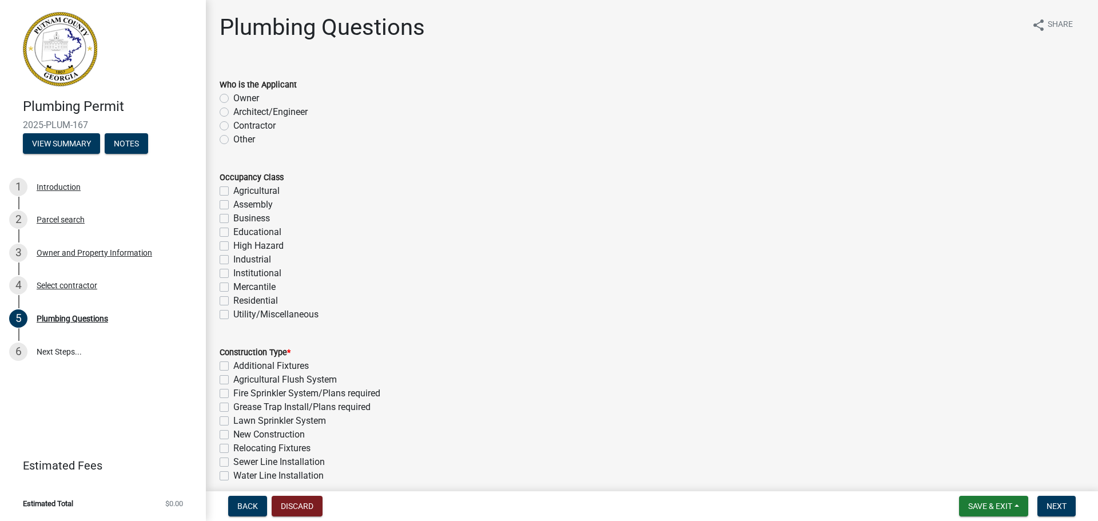
click at [228, 125] on div "Contractor" at bounding box center [652, 126] width 865 height 14
click at [233, 297] on label "Residential" at bounding box center [255, 301] width 45 height 14
click at [233, 297] on input "Residential" at bounding box center [236, 297] width 7 height 7
checkbox input "true"
checkbox input "false"
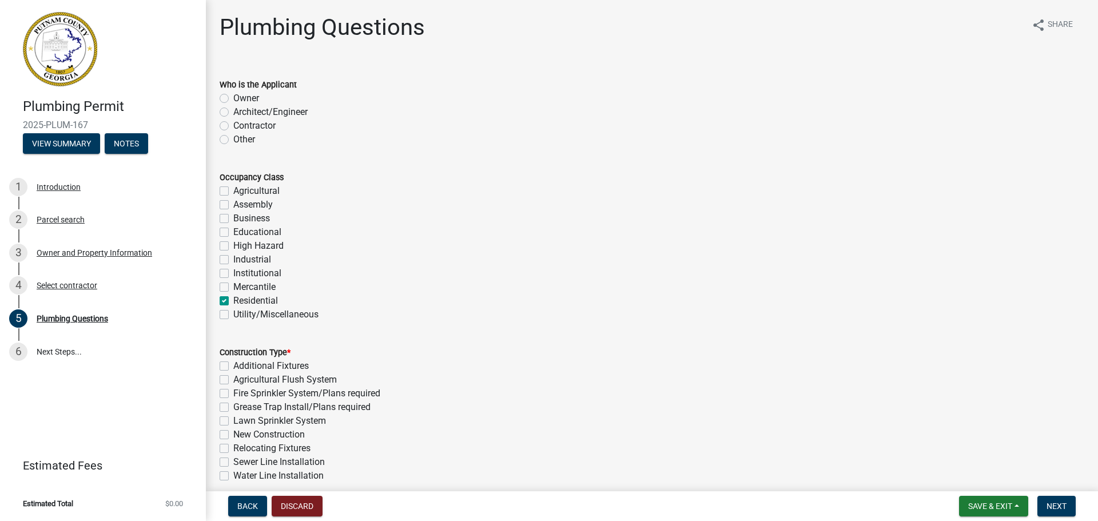
checkbox input "false"
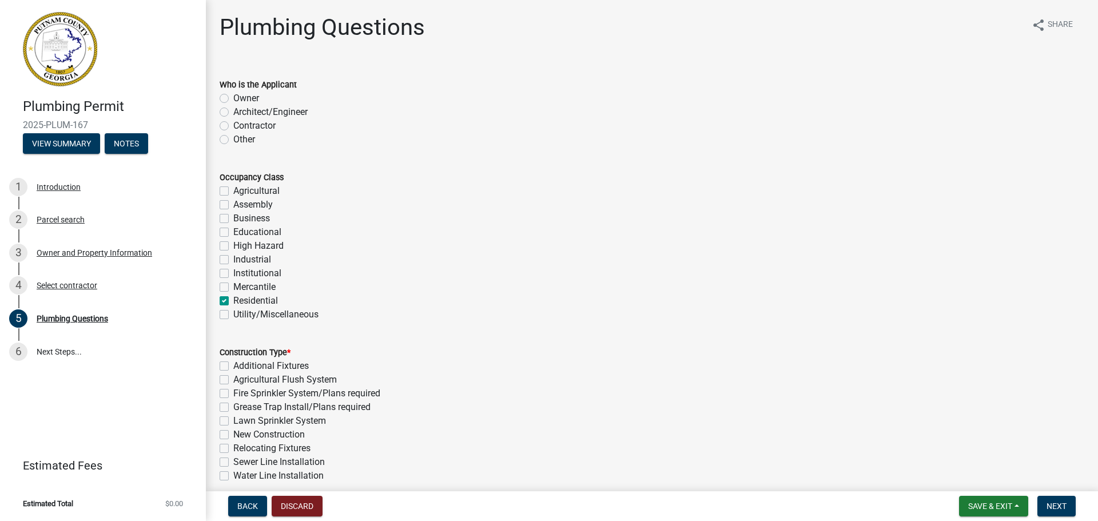
checkbox input "false"
checkbox input "true"
checkbox input "false"
click at [233, 126] on label "Contractor" at bounding box center [254, 126] width 42 height 14
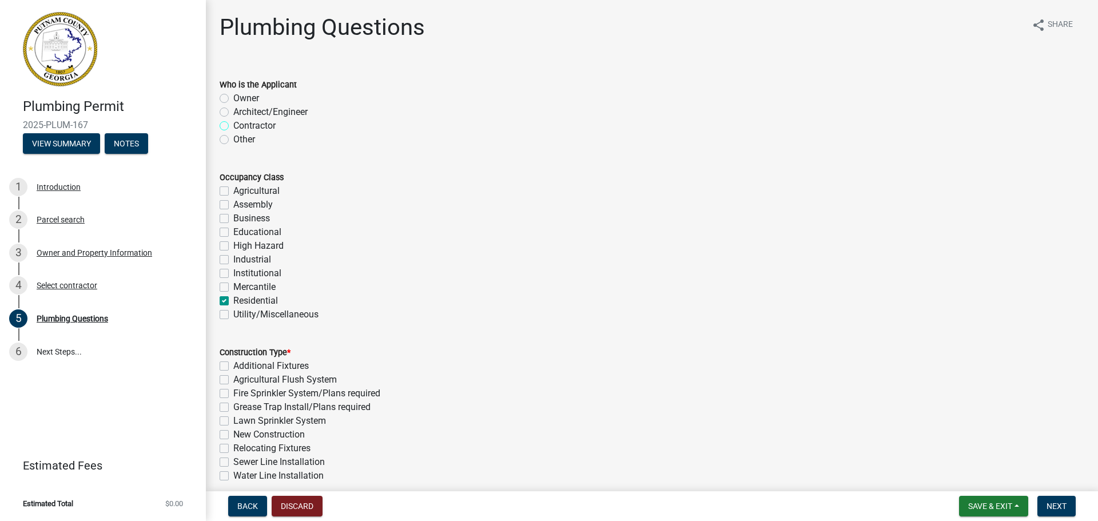
click at [233, 126] on input "Contractor" at bounding box center [236, 122] width 7 height 7
radio input "true"
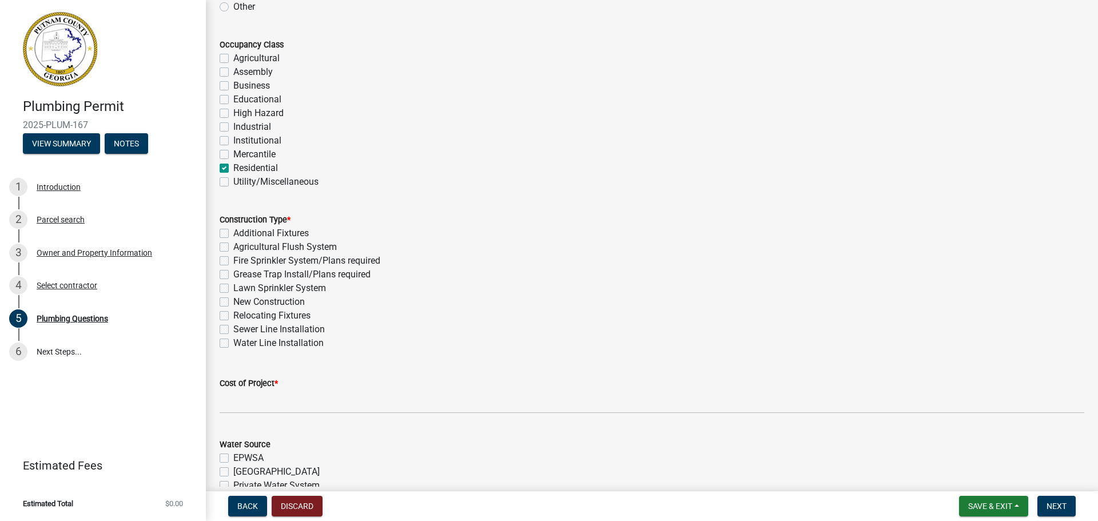
scroll to position [172, 0]
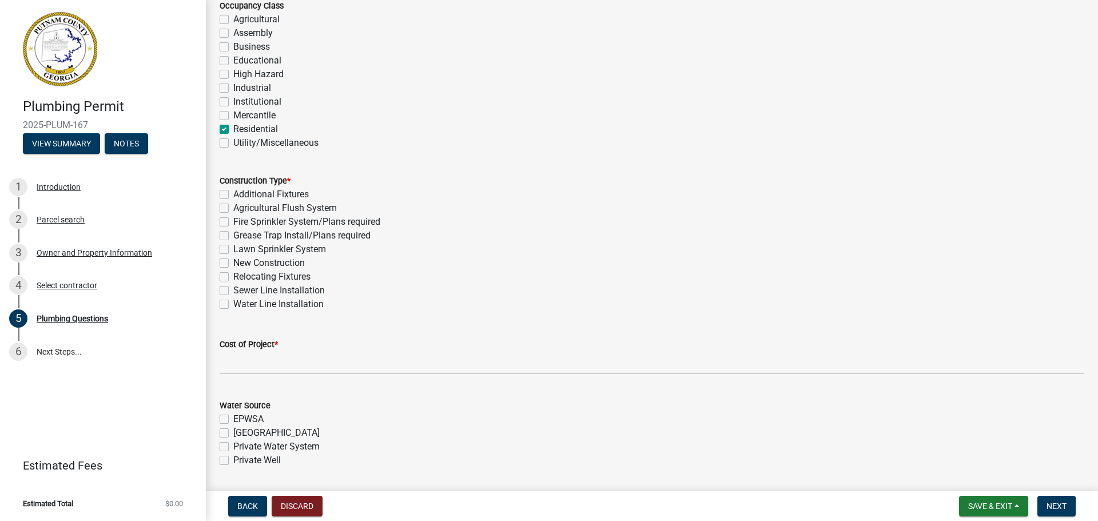
click at [233, 261] on label "New Construction" at bounding box center [268, 263] width 71 height 14
click at [233, 261] on input "New Construction" at bounding box center [236, 259] width 7 height 7
checkbox input "true"
checkbox input "false"
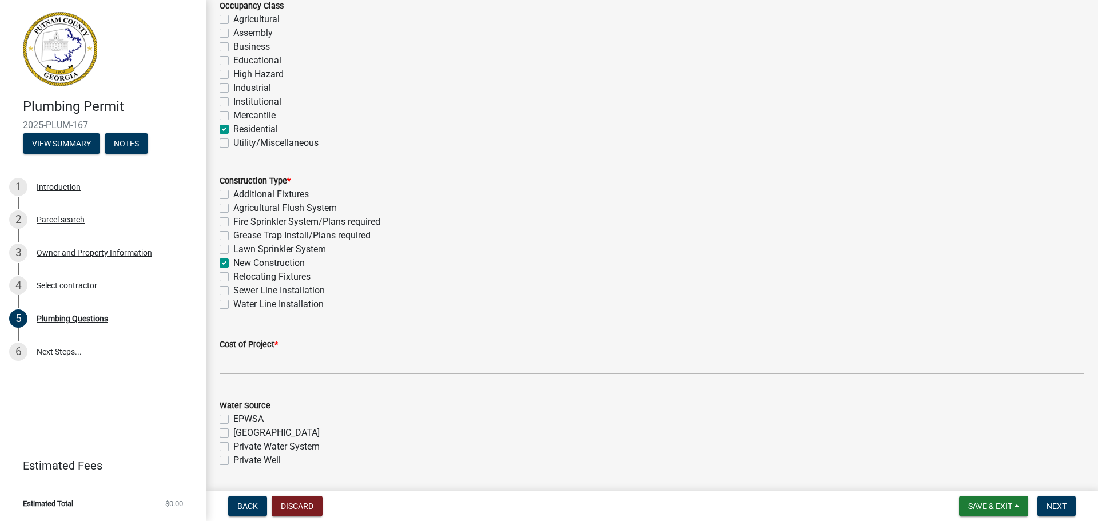
checkbox input "false"
checkbox input "true"
checkbox input "false"
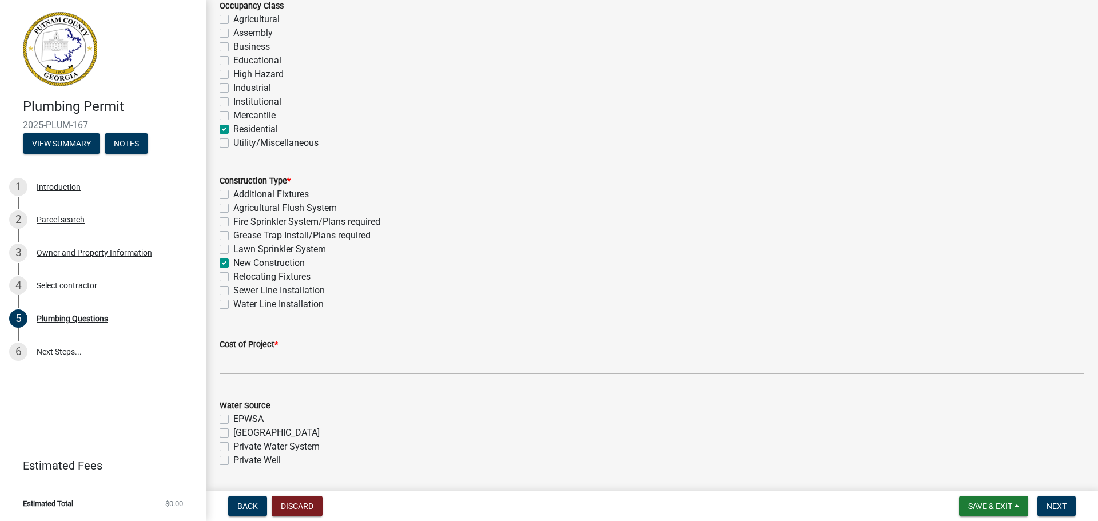
checkbox input "false"
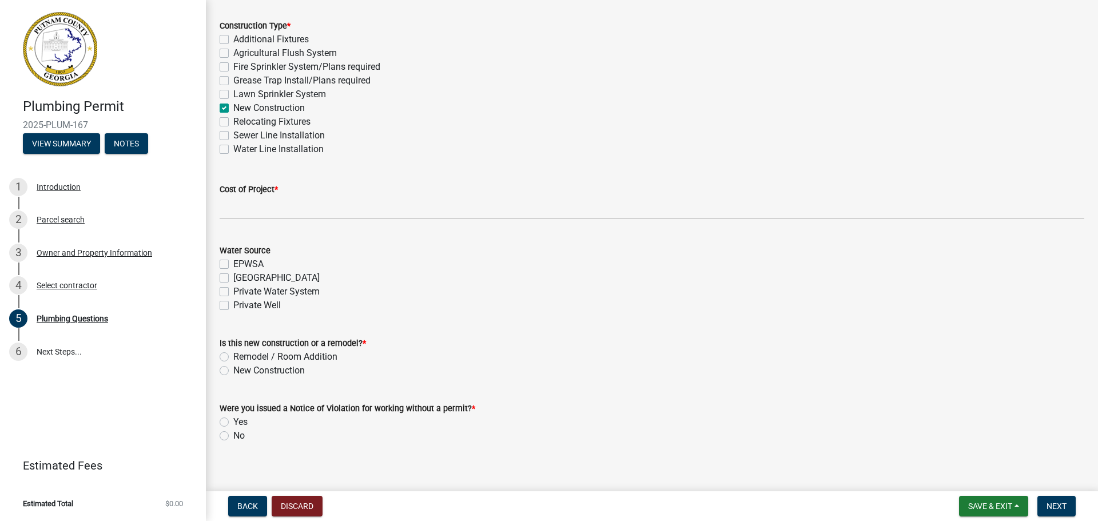
scroll to position [337, 0]
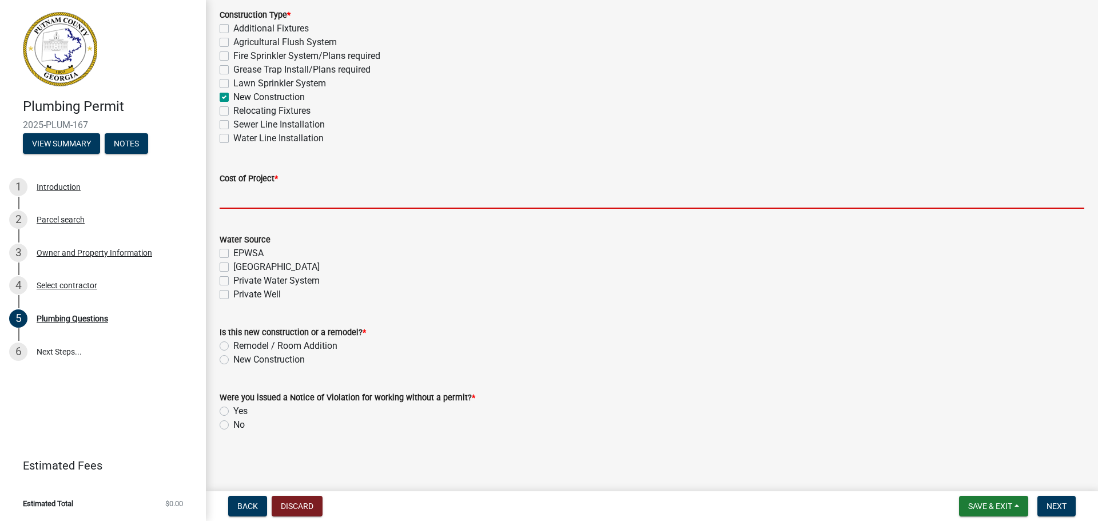
click at [294, 202] on input "text" at bounding box center [652, 196] width 865 height 23
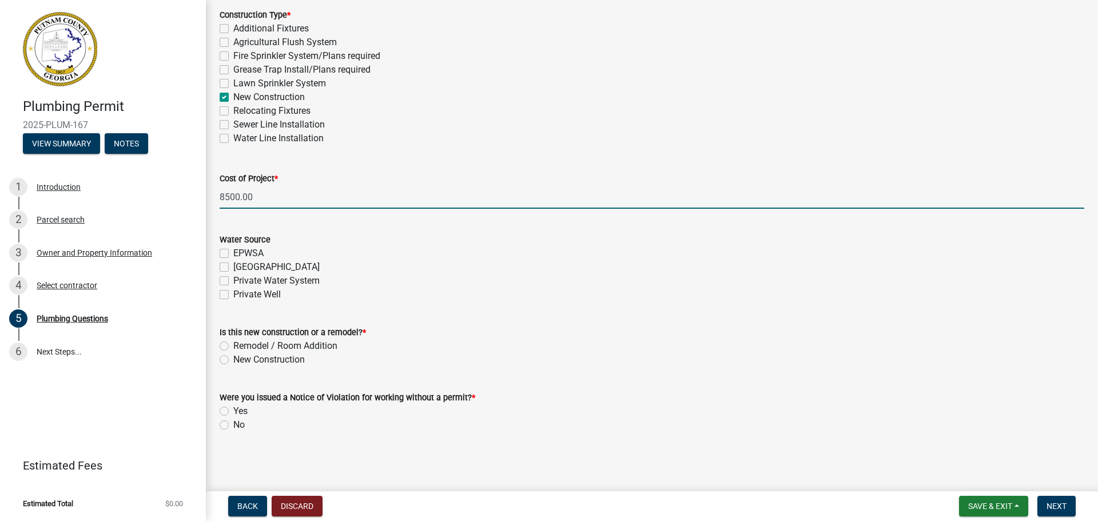
type input "8500"
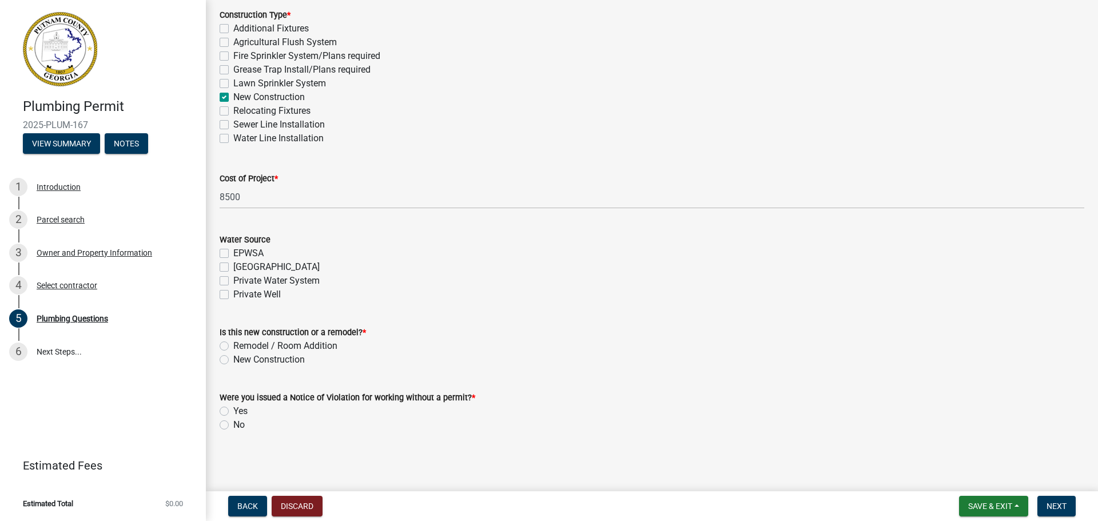
click at [233, 253] on label "EPWSA" at bounding box center [248, 253] width 30 height 14
click at [233, 253] on input "EPWSA" at bounding box center [236, 249] width 7 height 7
checkbox input "true"
checkbox input "false"
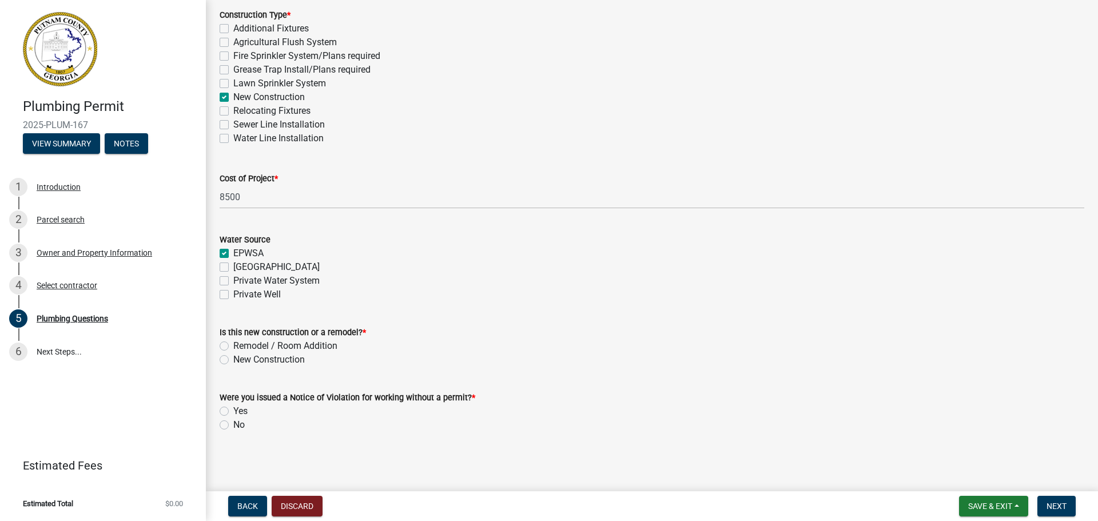
checkbox input "false"
click at [233, 360] on label "New Construction" at bounding box center [268, 360] width 71 height 14
click at [233, 360] on input "New Construction" at bounding box center [236, 356] width 7 height 7
radio input "true"
click at [233, 425] on label "No" at bounding box center [238, 425] width 11 height 14
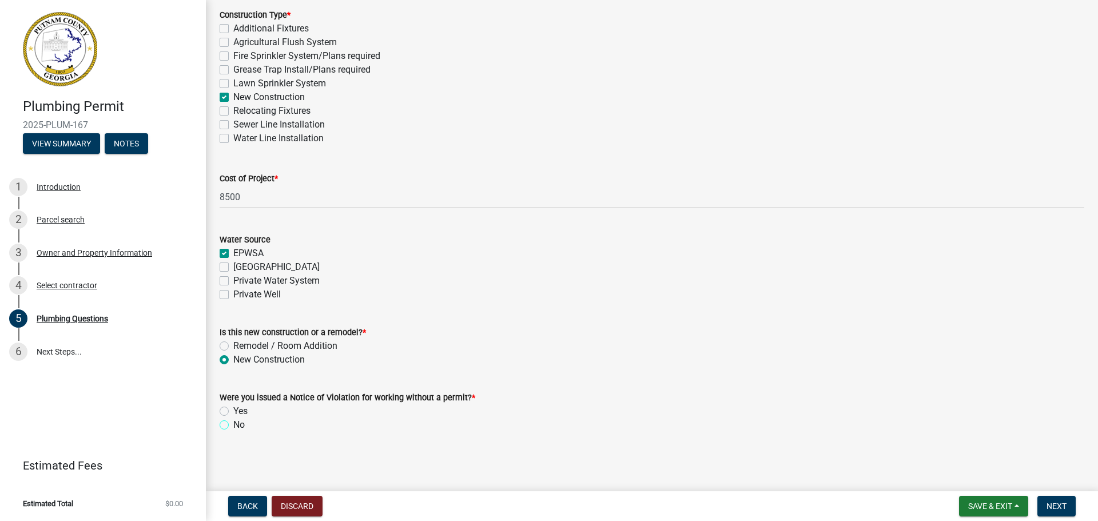
click at [233, 425] on input "No" at bounding box center [236, 421] width 7 height 7
radio input "true"
click at [1056, 505] on span "Next" at bounding box center [1056, 505] width 20 height 9
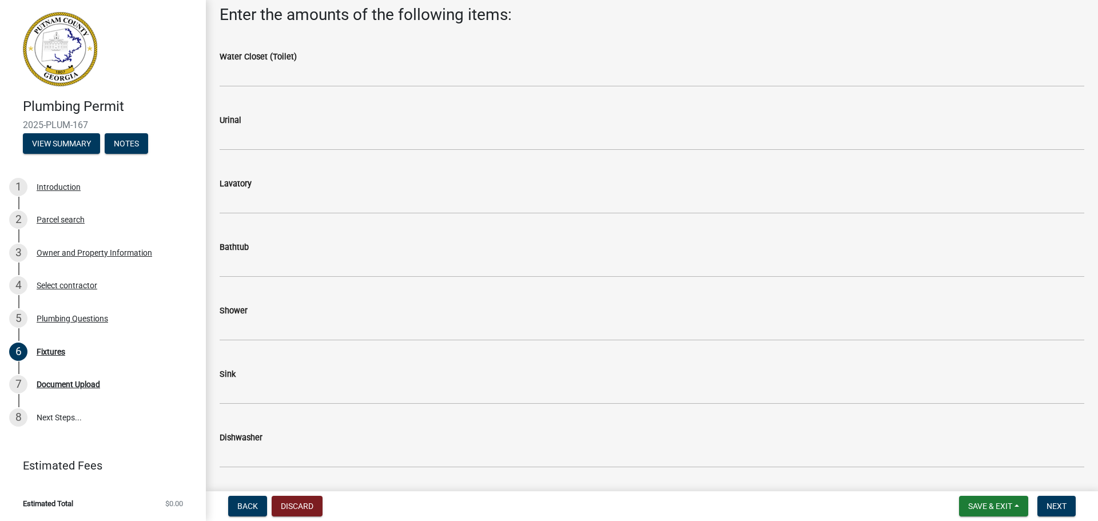
scroll to position [30, 0]
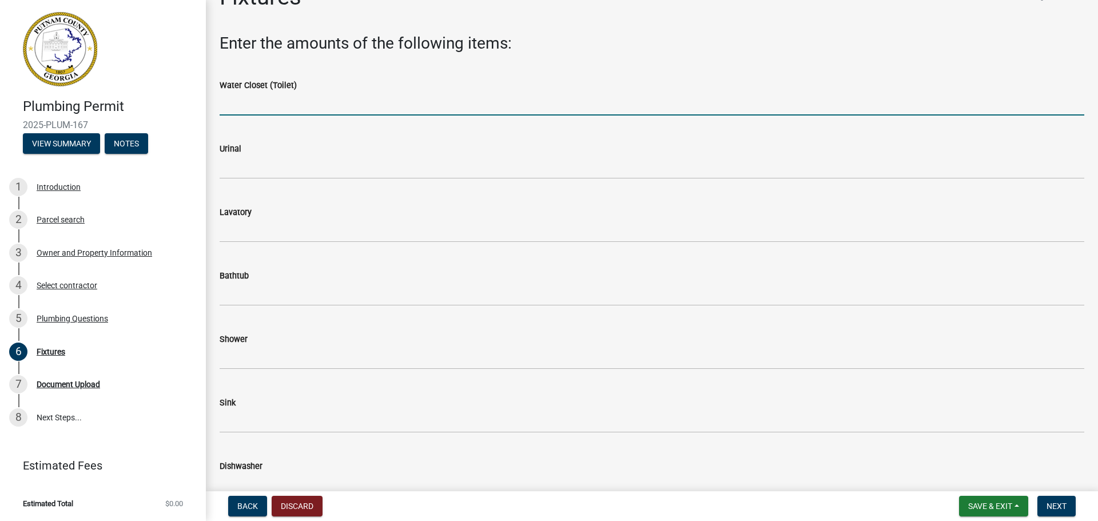
click at [261, 110] on input "text" at bounding box center [652, 103] width 865 height 23
type input "3"
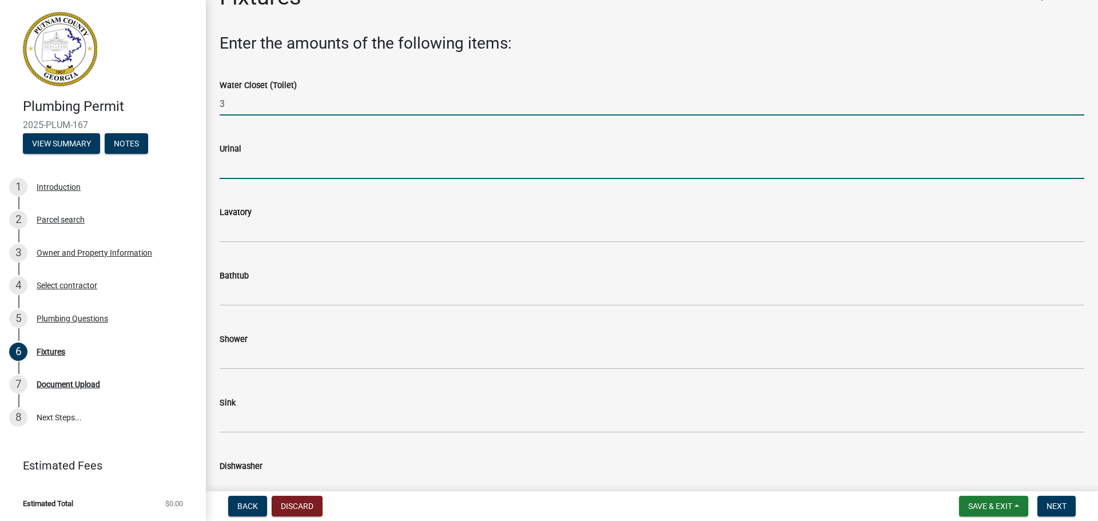
click at [258, 174] on input "text" at bounding box center [652, 167] width 865 height 23
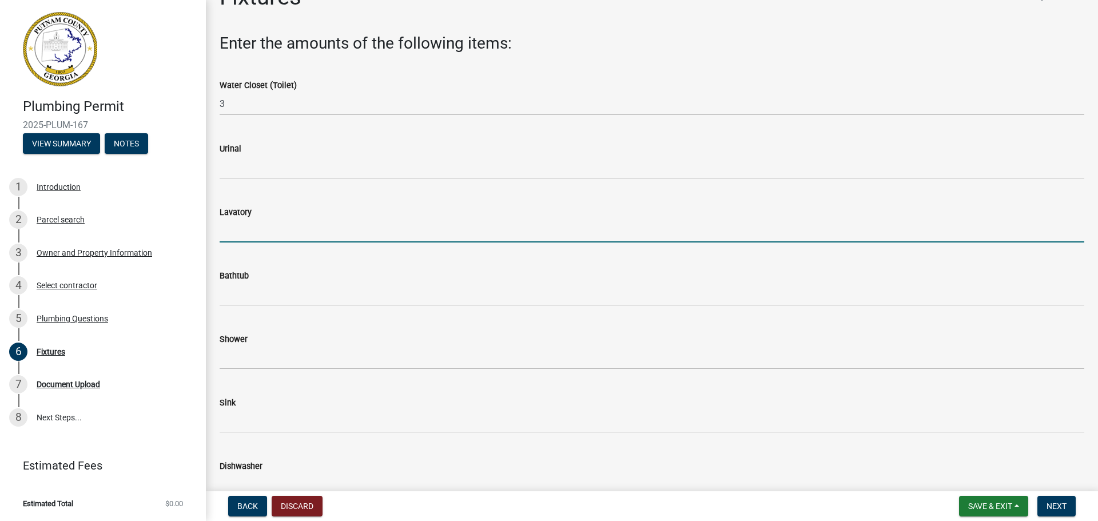
click at [248, 235] on input "text" at bounding box center [652, 230] width 865 height 23
type input "3"
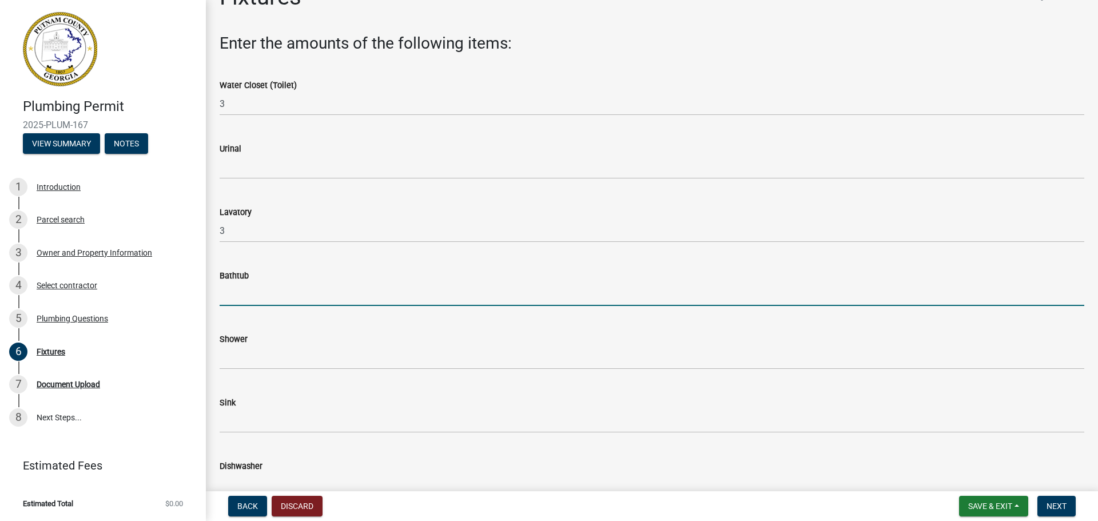
click at [242, 302] on input "text" at bounding box center [652, 293] width 865 height 23
type input "2"
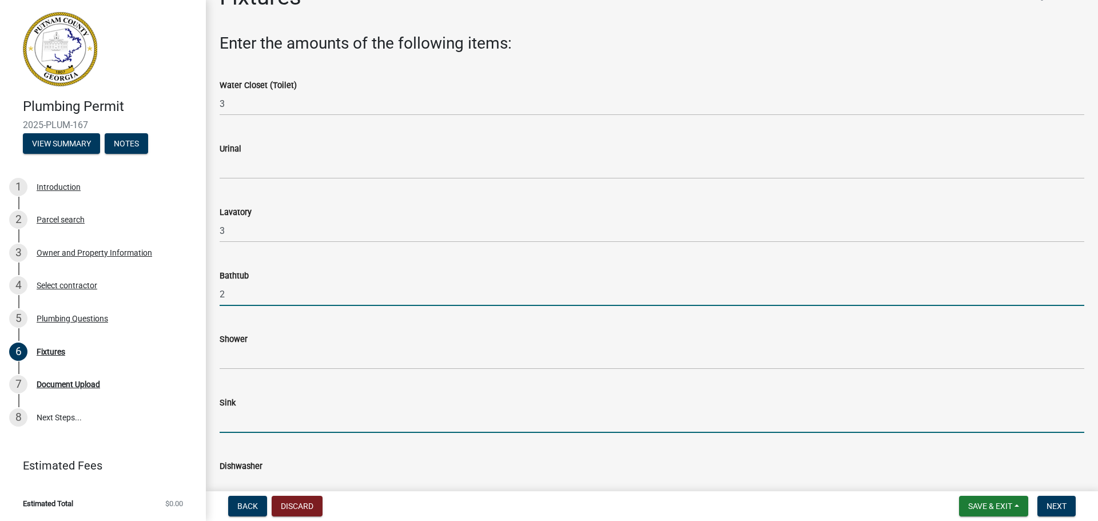
click at [268, 418] on input "text" at bounding box center [652, 420] width 865 height 23
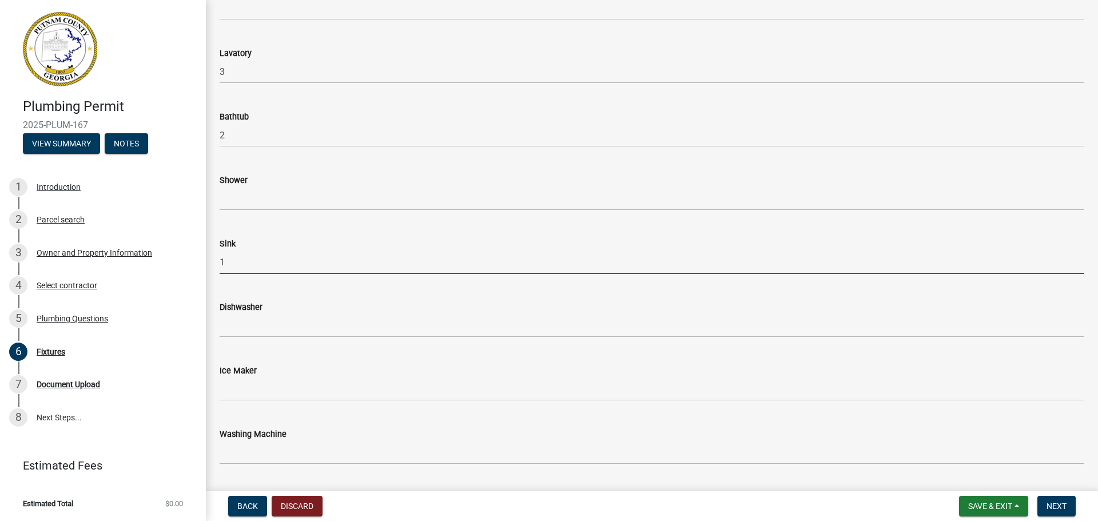
scroll to position [202, 0]
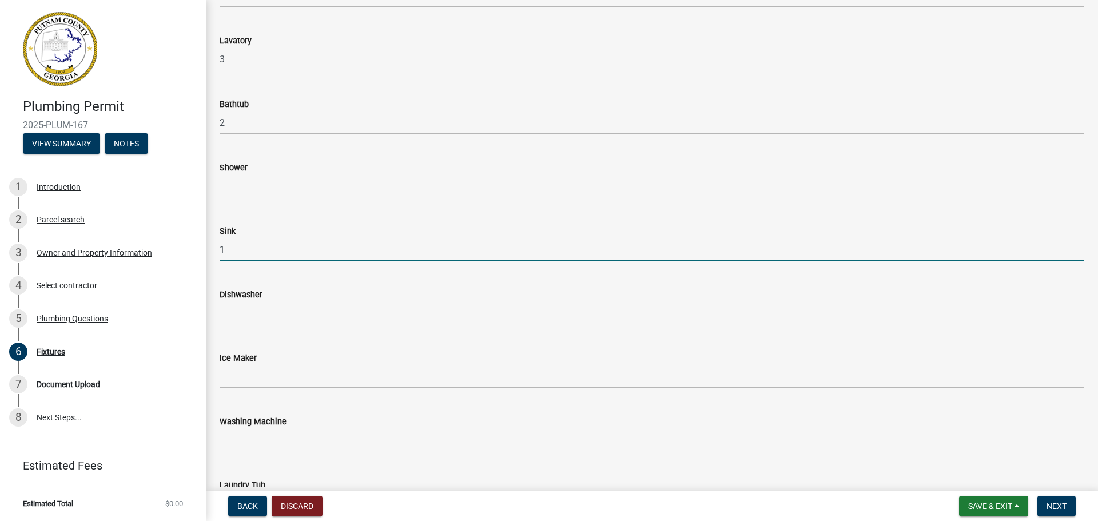
type input "1"
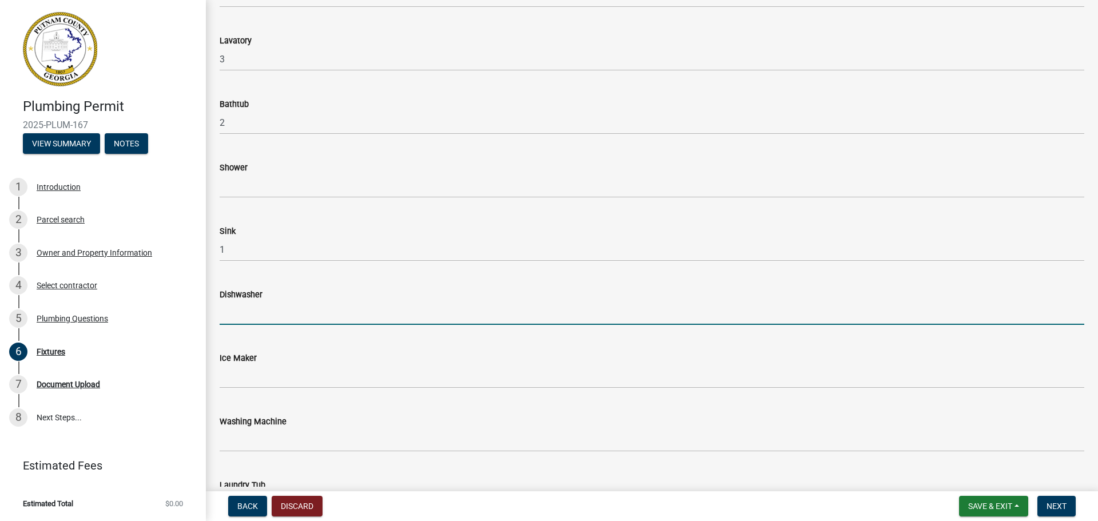
click at [265, 314] on input "text" at bounding box center [652, 312] width 865 height 23
type input "1"
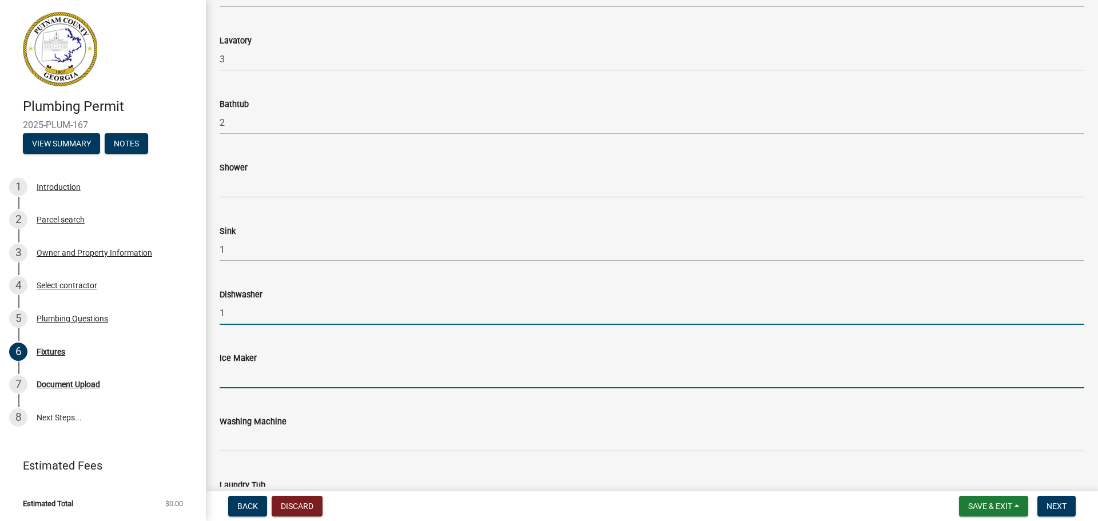
drag, startPoint x: 240, startPoint y: 377, endPoint x: 232, endPoint y: 376, distance: 7.5
click at [240, 377] on input "text" at bounding box center [652, 376] width 865 height 23
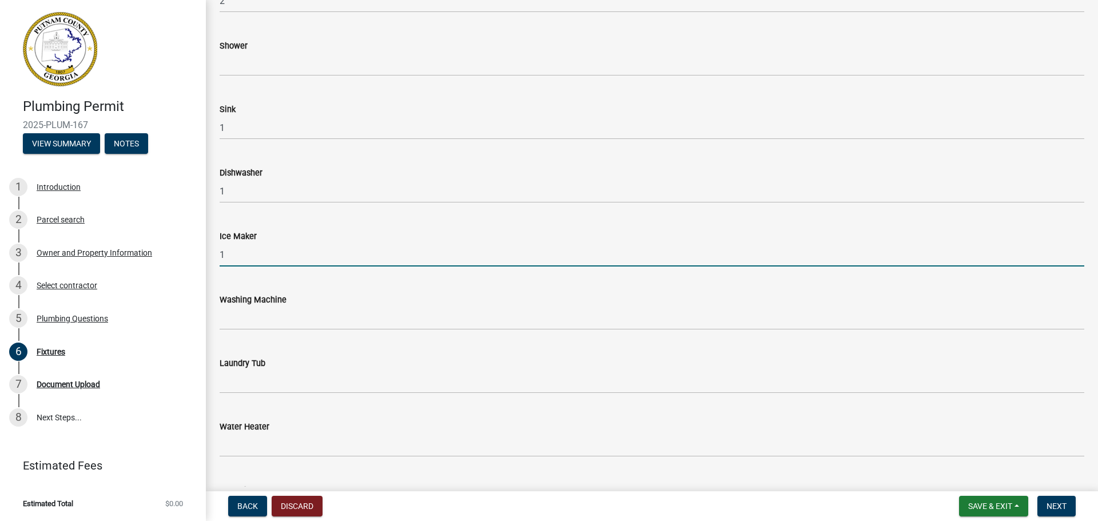
scroll to position [373, 0]
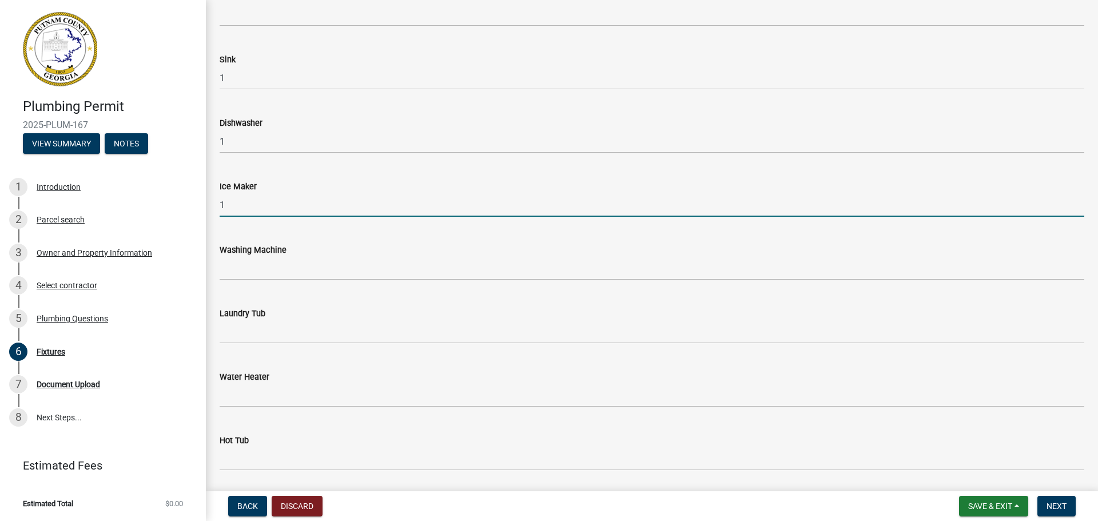
type input "1"
click at [236, 280] on wm-data-entity-input "Washing Machine" at bounding box center [652, 258] width 865 height 63
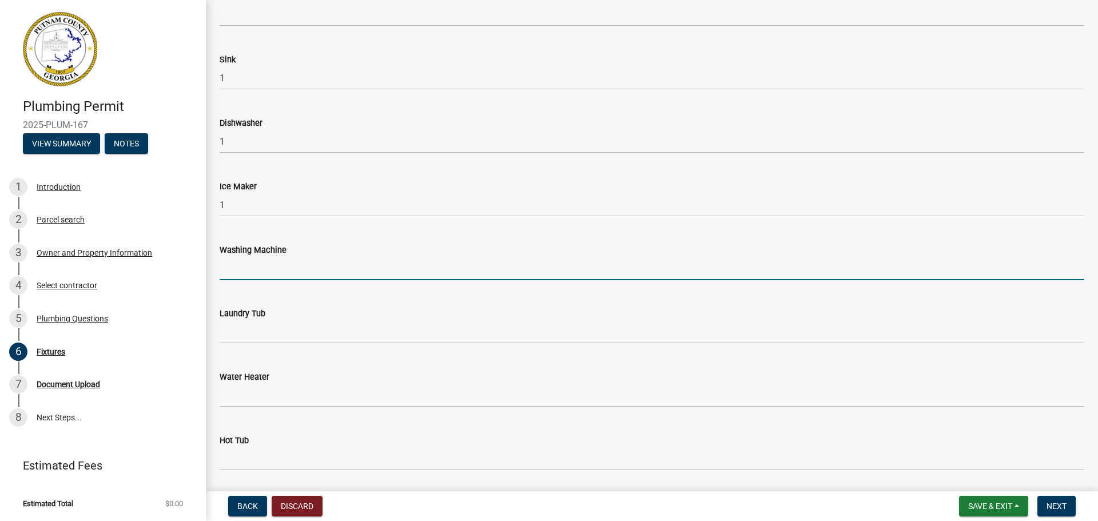
click at [250, 274] on input "text" at bounding box center [652, 268] width 865 height 23
type input "1"
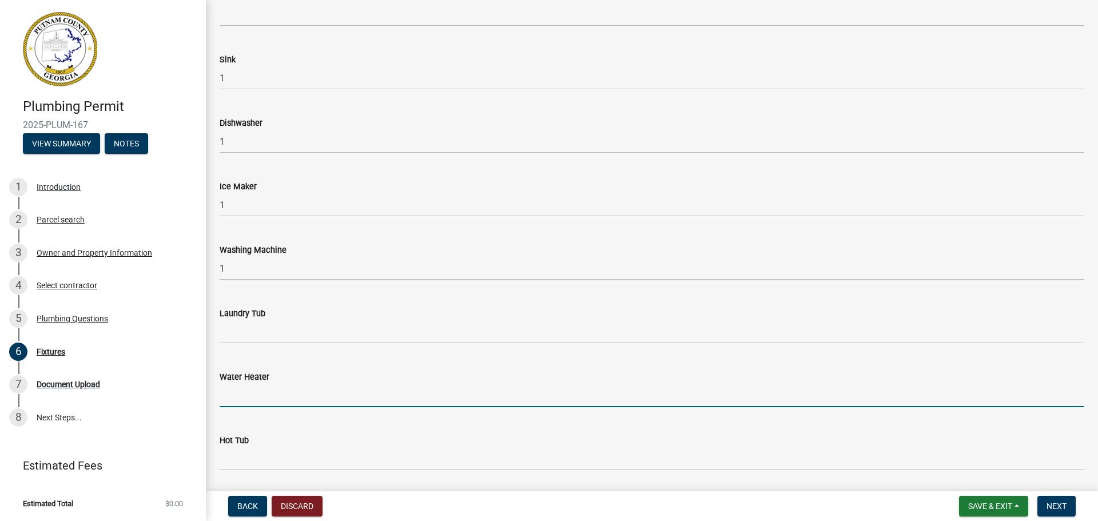
click at [241, 404] on input "text" at bounding box center [652, 395] width 865 height 23
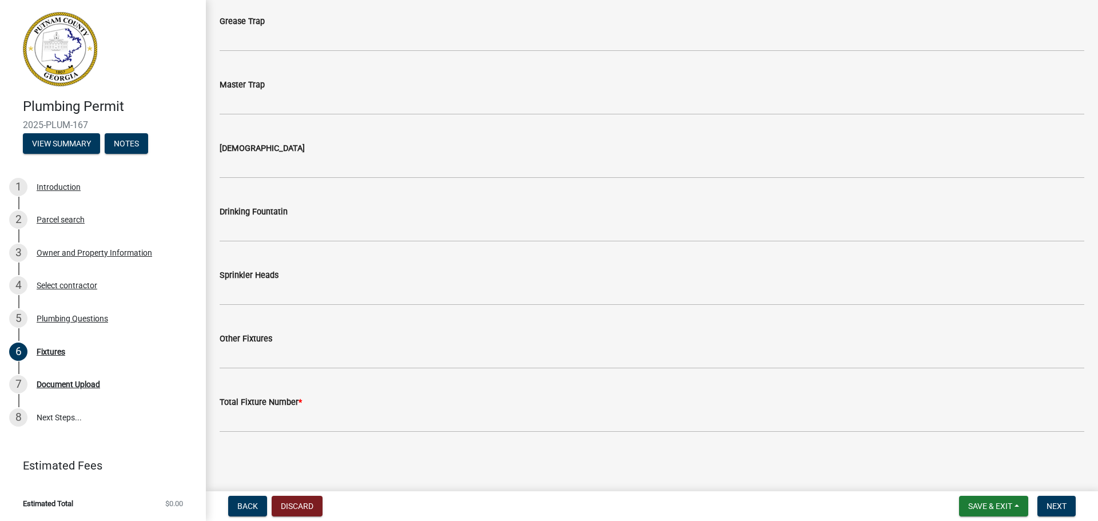
scroll to position [1174, 0]
type input "1"
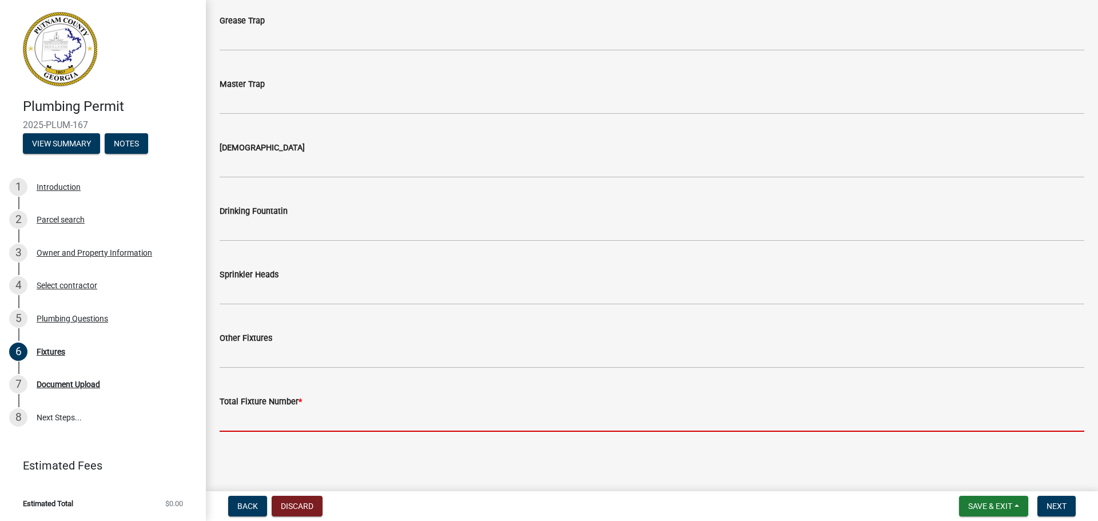
click at [282, 419] on input "text" at bounding box center [652, 419] width 865 height 23
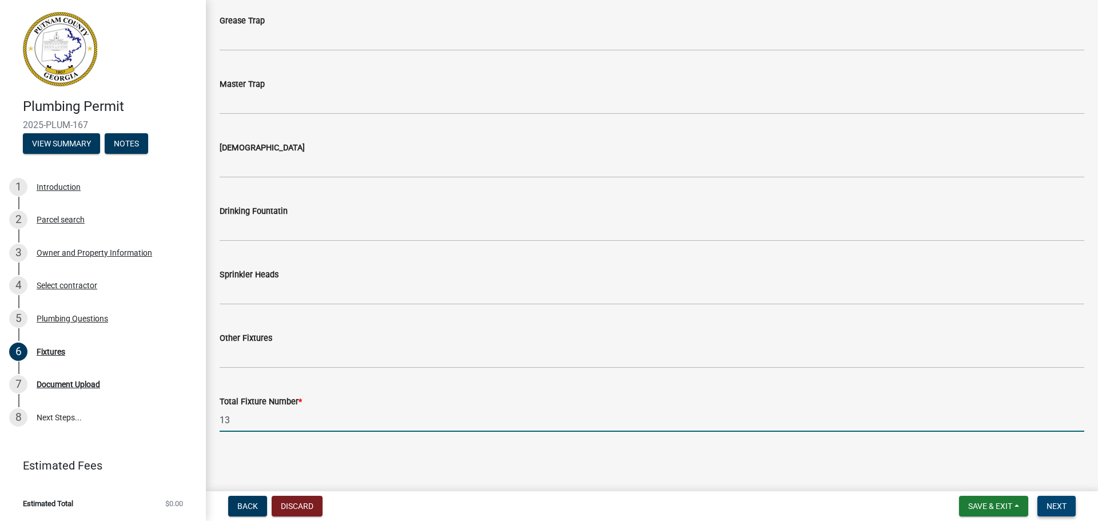
type input "13"
click at [1048, 505] on span "Next" at bounding box center [1056, 505] width 20 height 9
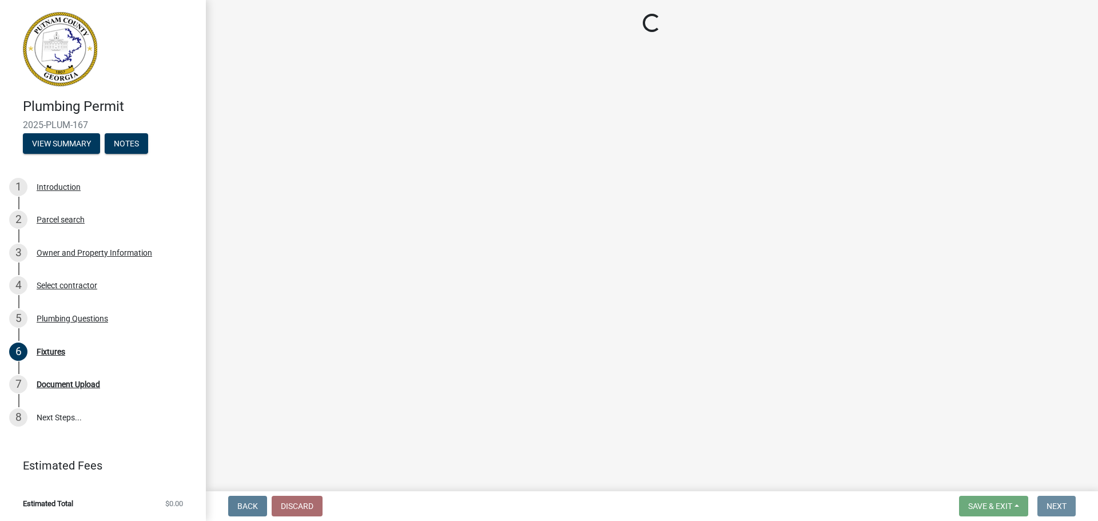
scroll to position [0, 0]
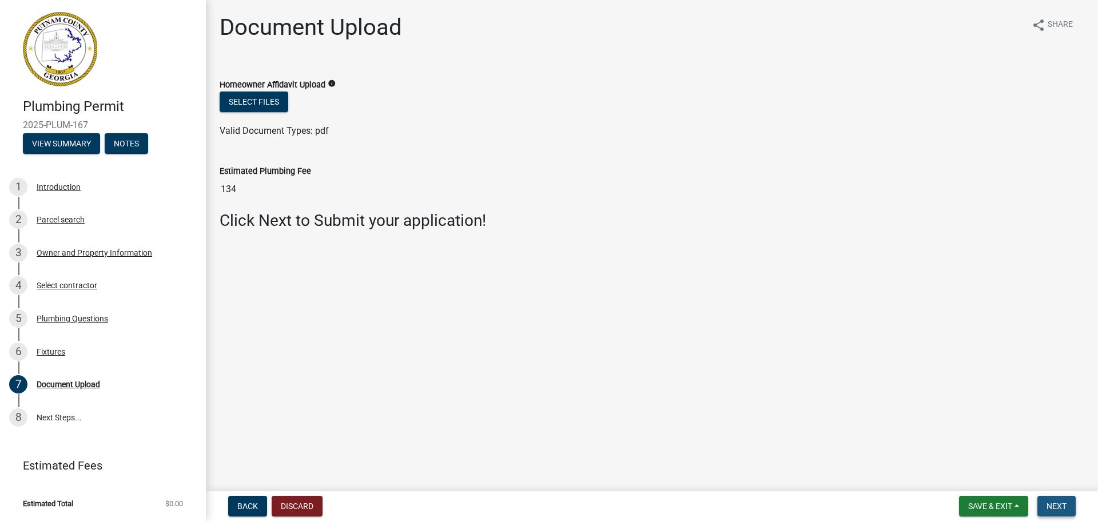
click at [1071, 508] on button "Next" at bounding box center [1056, 506] width 38 height 21
